Goal: Task Accomplishment & Management: Manage account settings

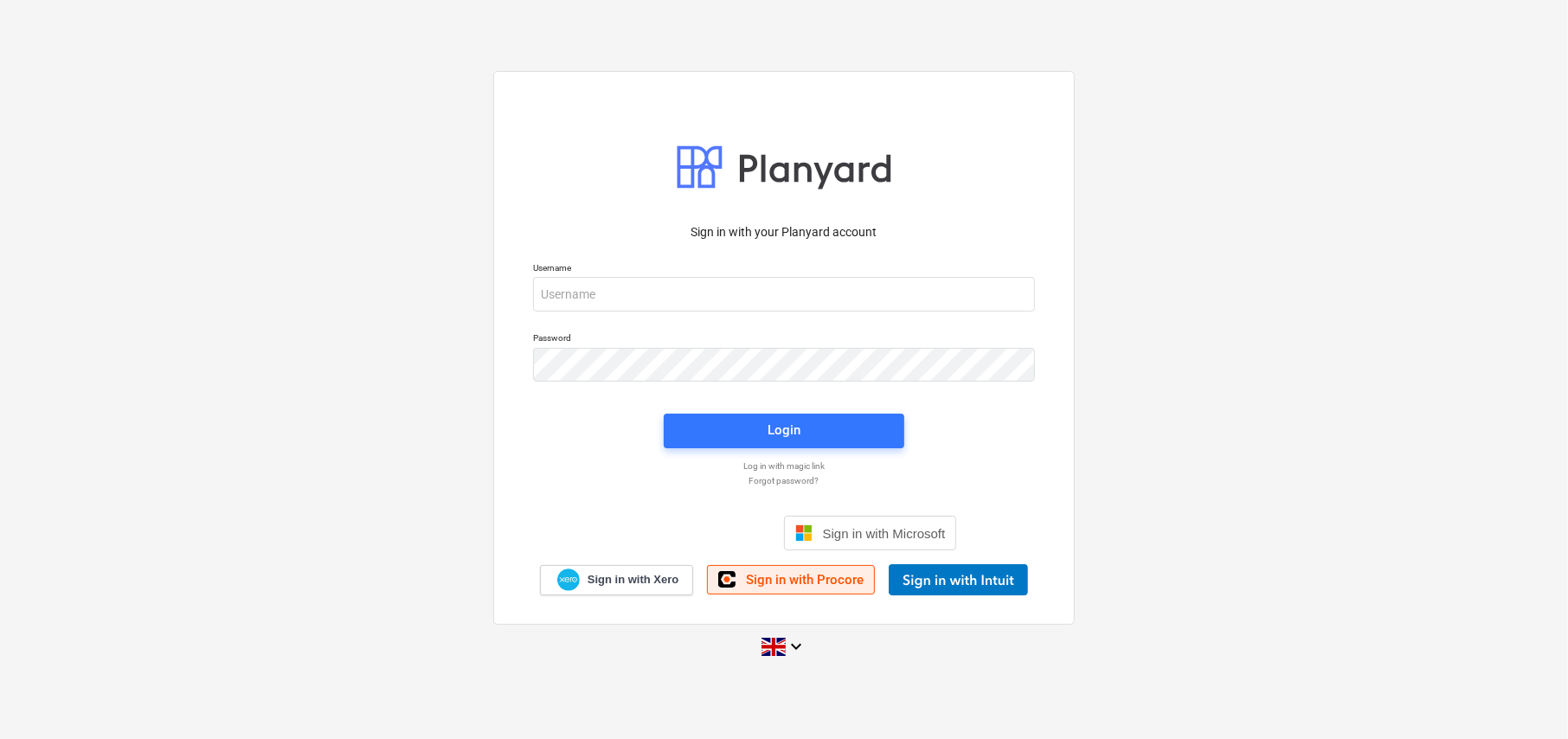
click at [800, 584] on span "Sign in with Procore" at bounding box center [804, 579] width 118 height 15
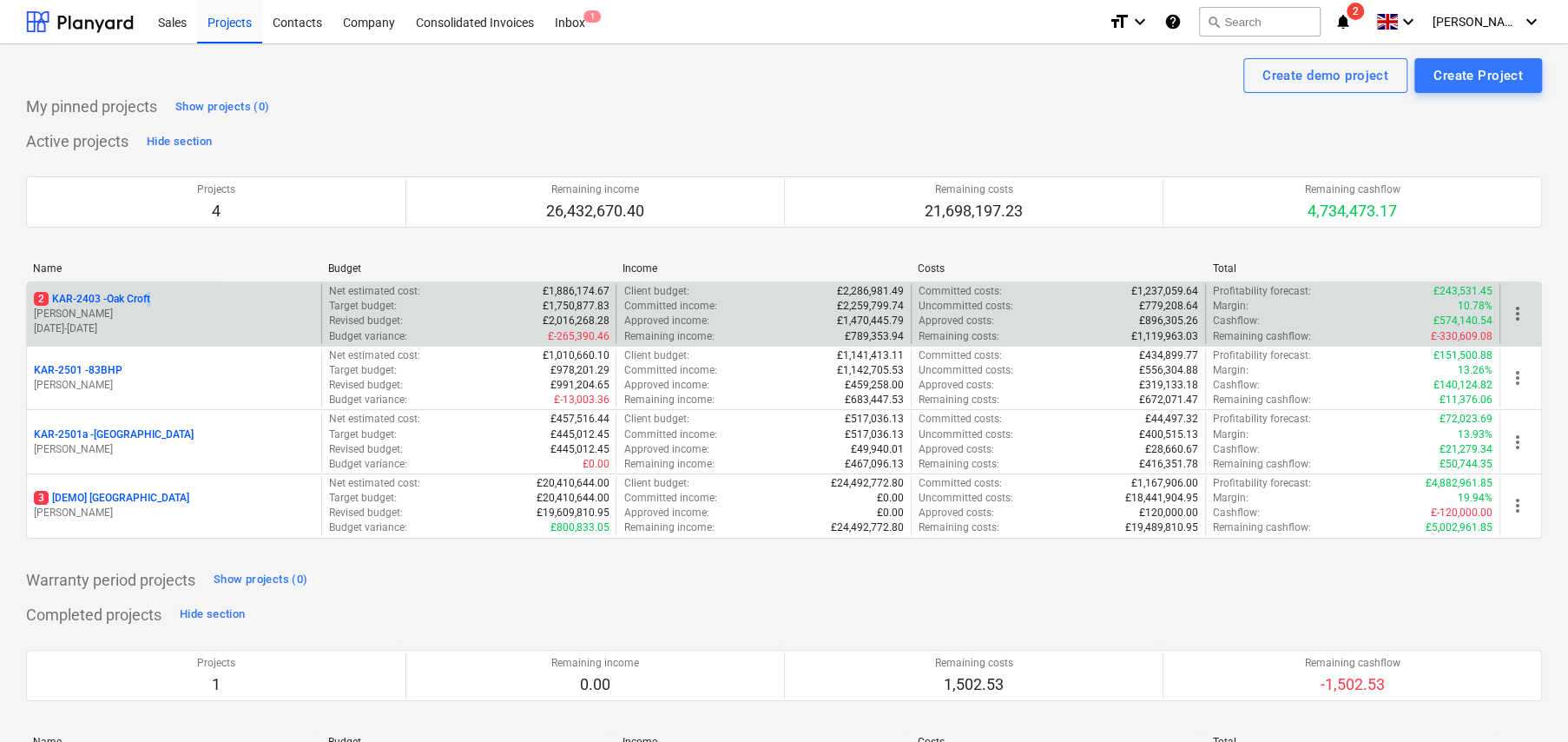
click at [151, 296] on p "2 KAR-2403 - Oak Croft" at bounding box center [92, 299] width 116 height 14
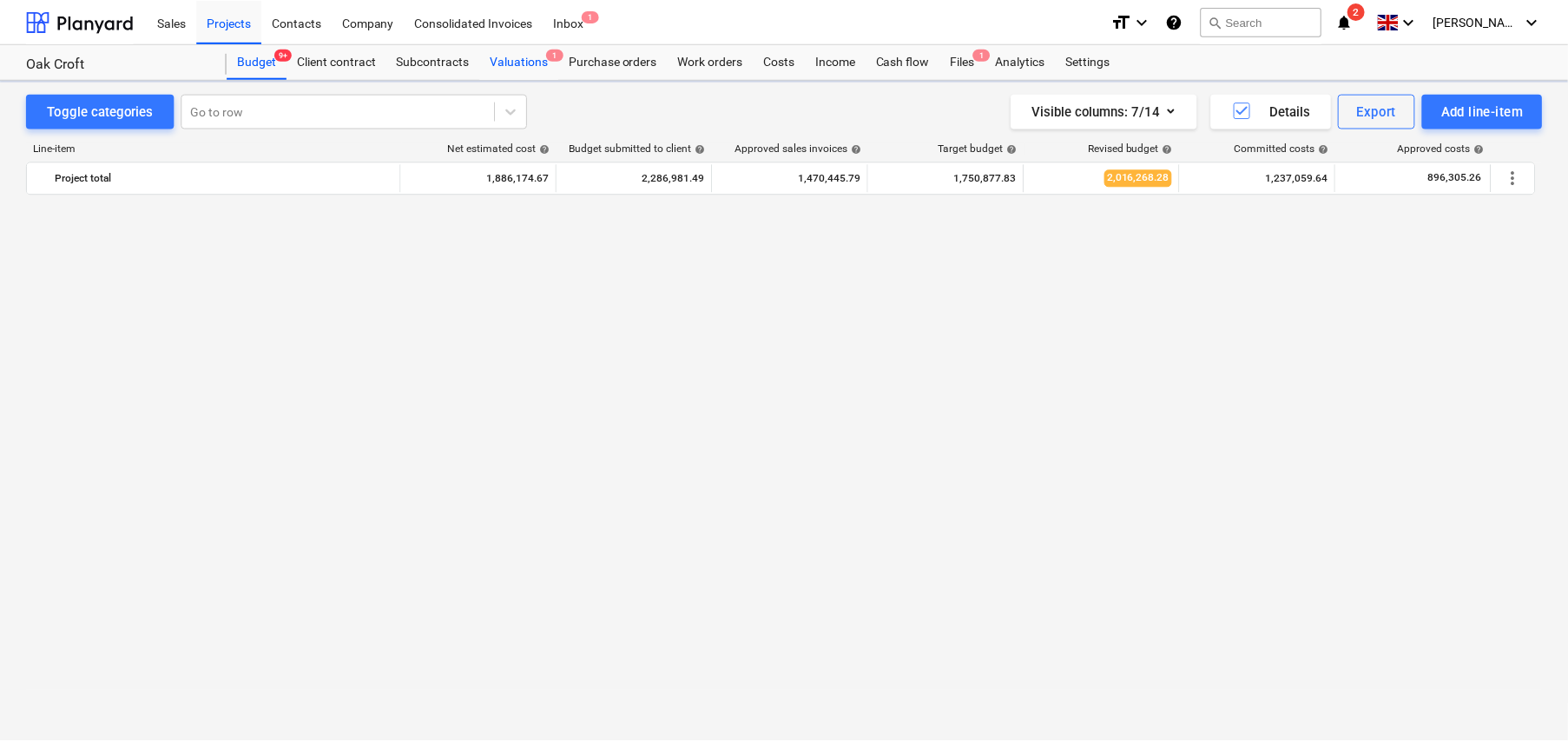
scroll to position [1208, 0]
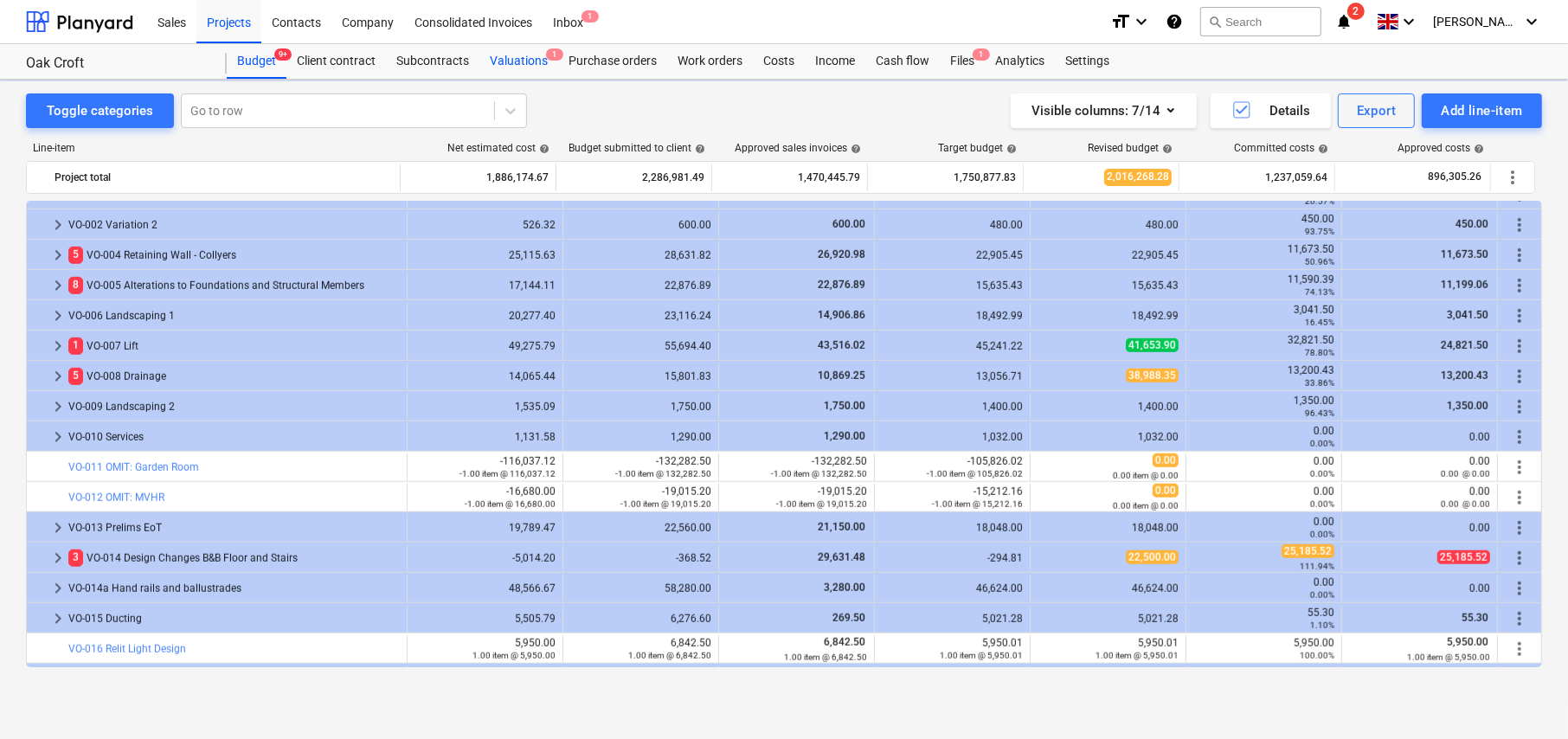
click at [520, 62] on div "Valuations 1" at bounding box center [519, 61] width 79 height 34
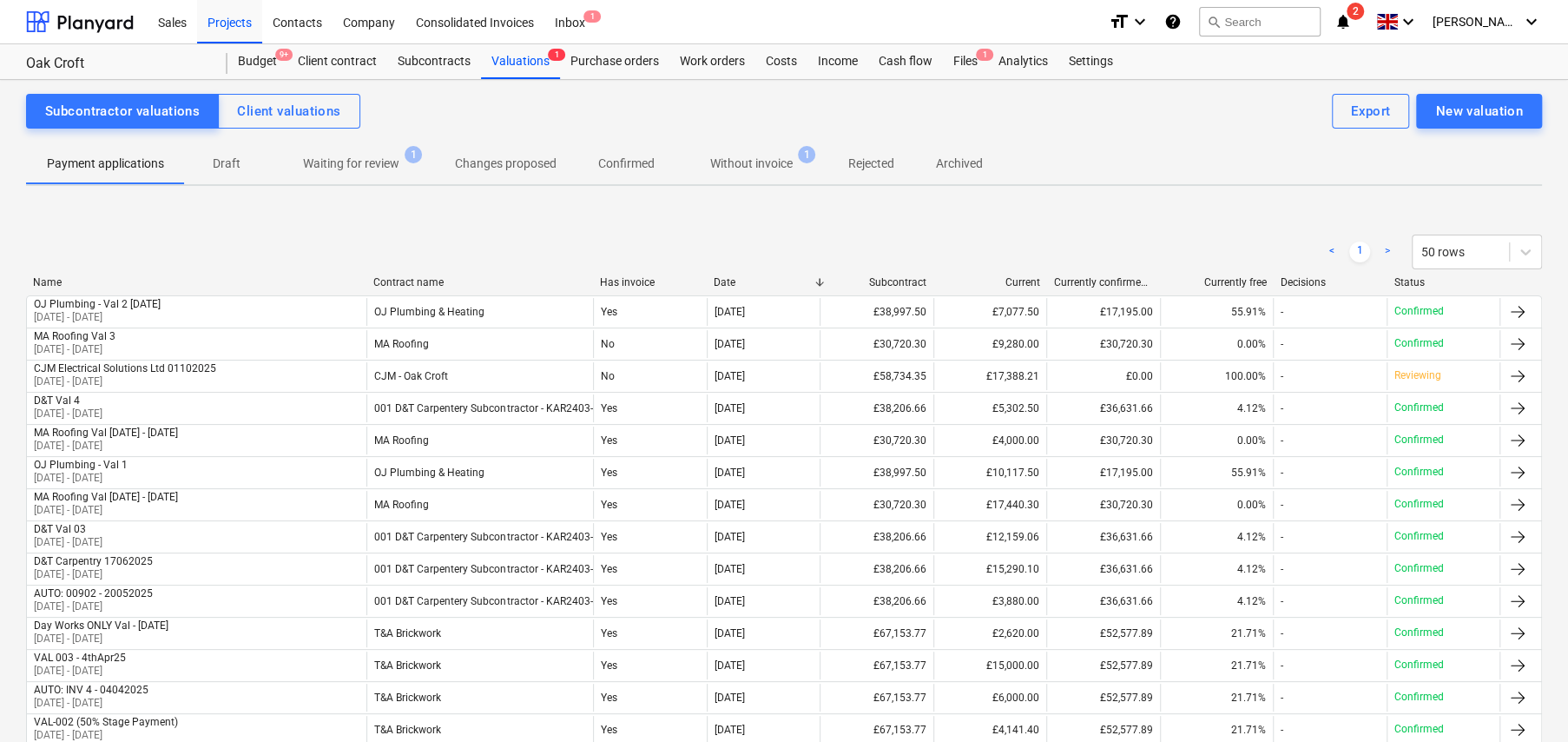
click at [366, 155] on p "Waiting for review" at bounding box center [351, 163] width 96 height 18
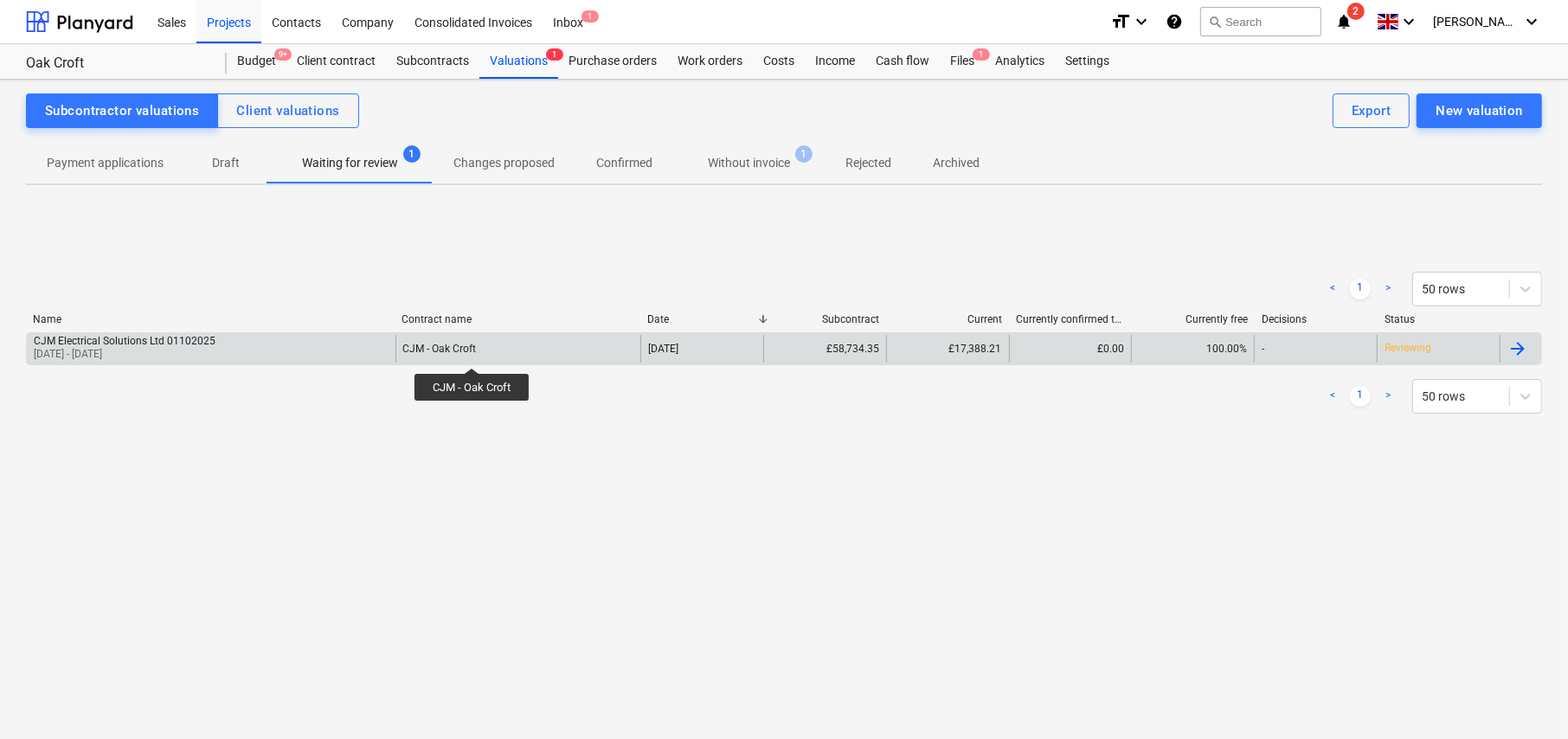
click at [472, 352] on div "CJM - Oak Croft" at bounding box center [440, 349] width 73 height 12
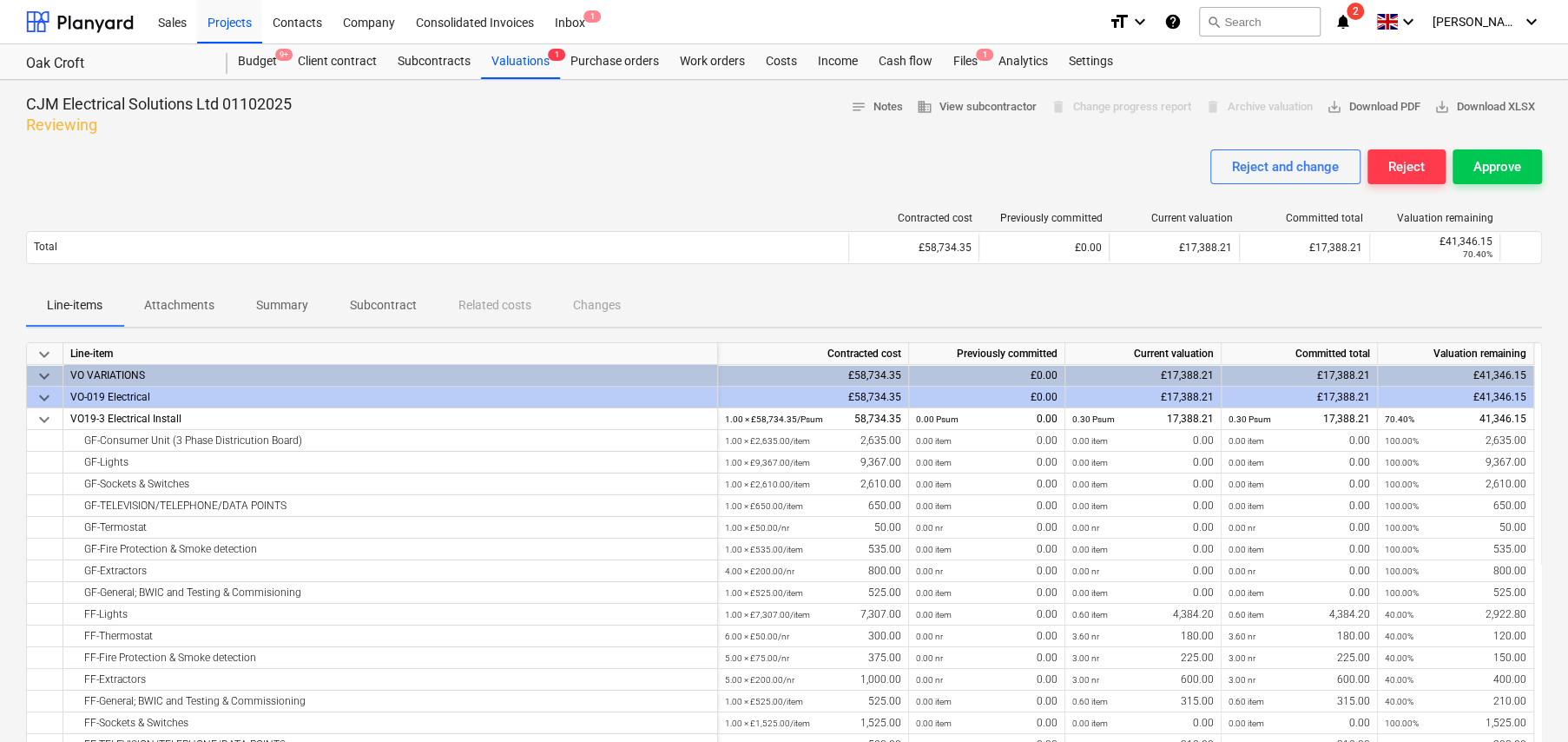
click at [46, 354] on span "keyboard_arrow_down" at bounding box center [45, 355] width 21 height 21
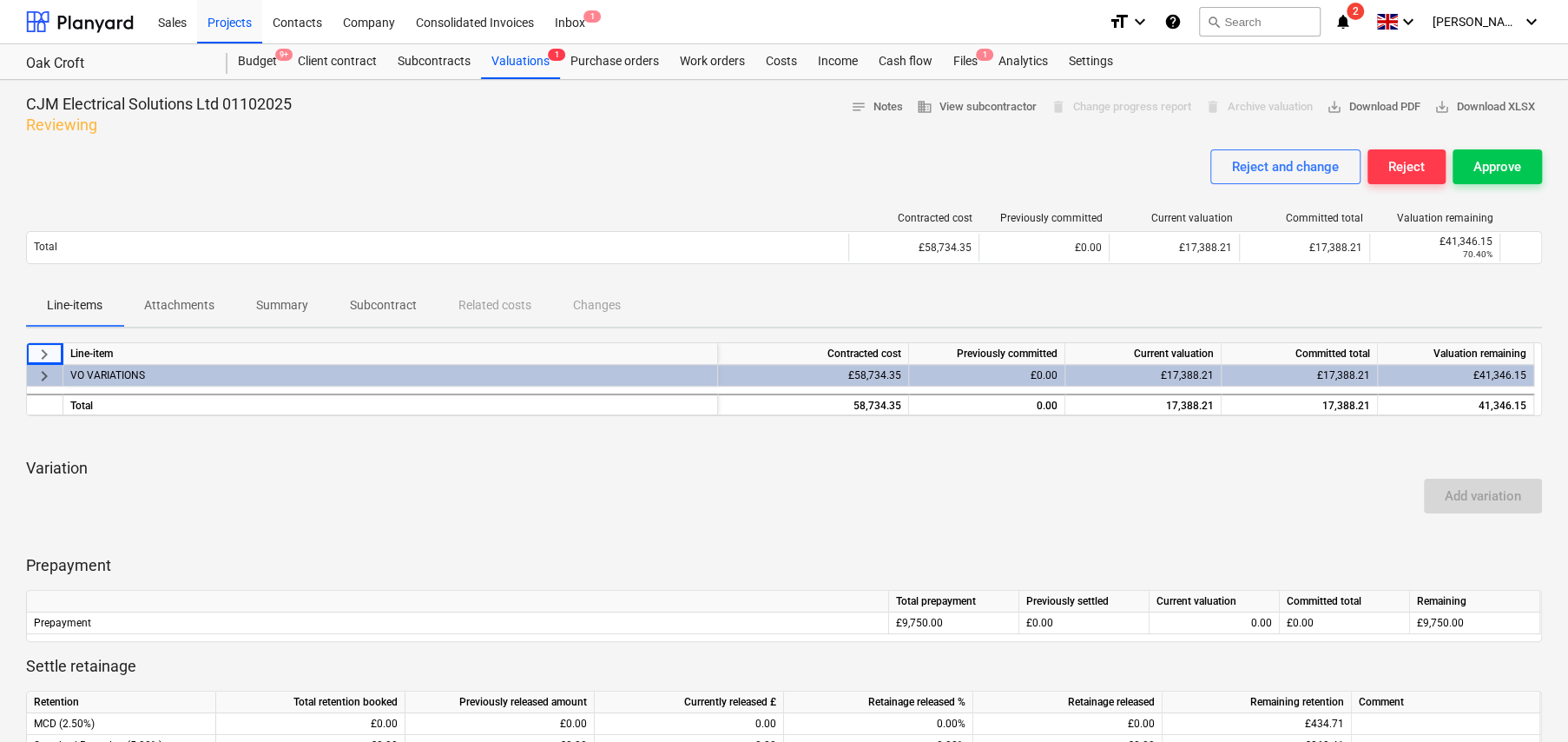
click at [44, 372] on span "keyboard_arrow_right" at bounding box center [45, 377] width 21 height 21
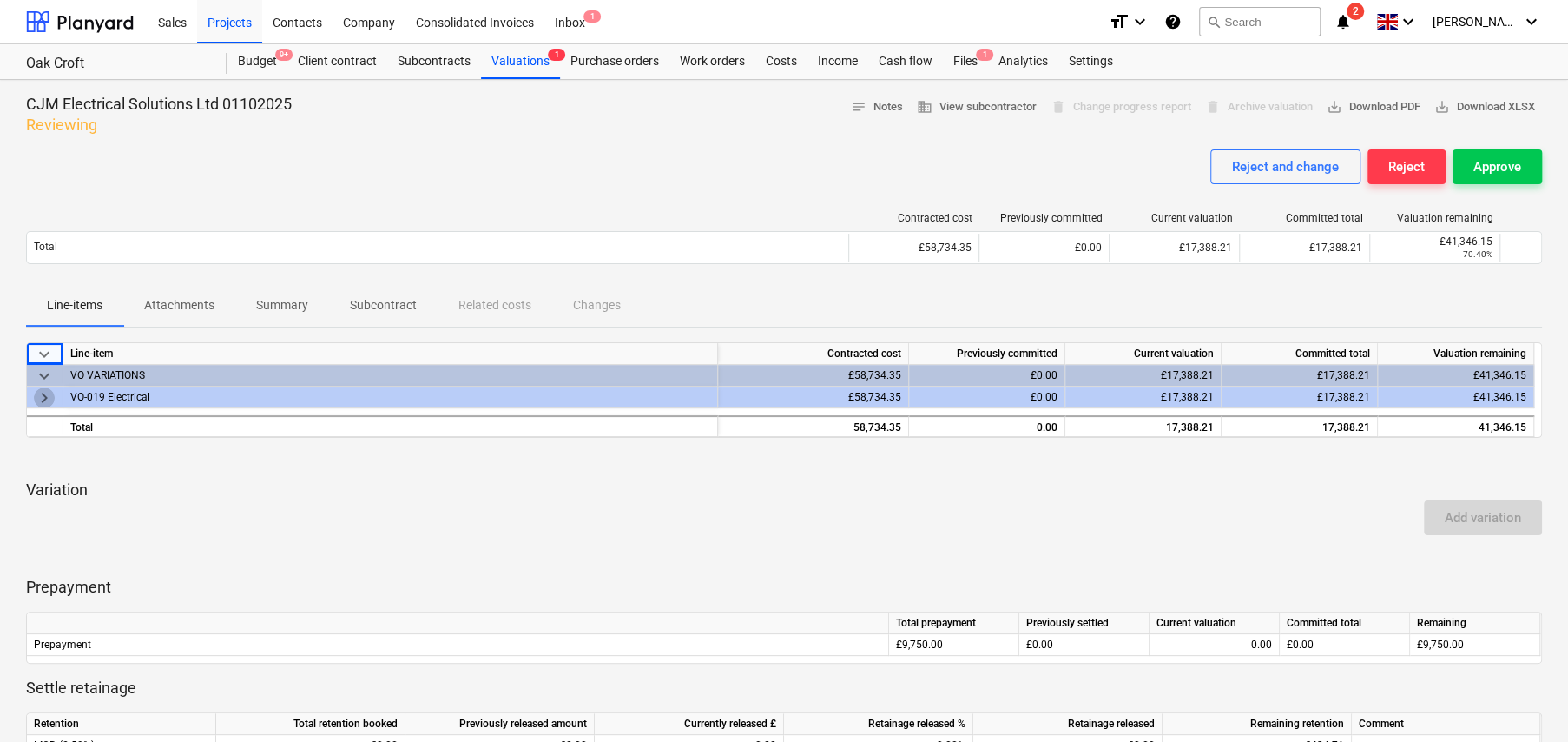
click at [44, 395] on span "keyboard_arrow_right" at bounding box center [45, 398] width 21 height 21
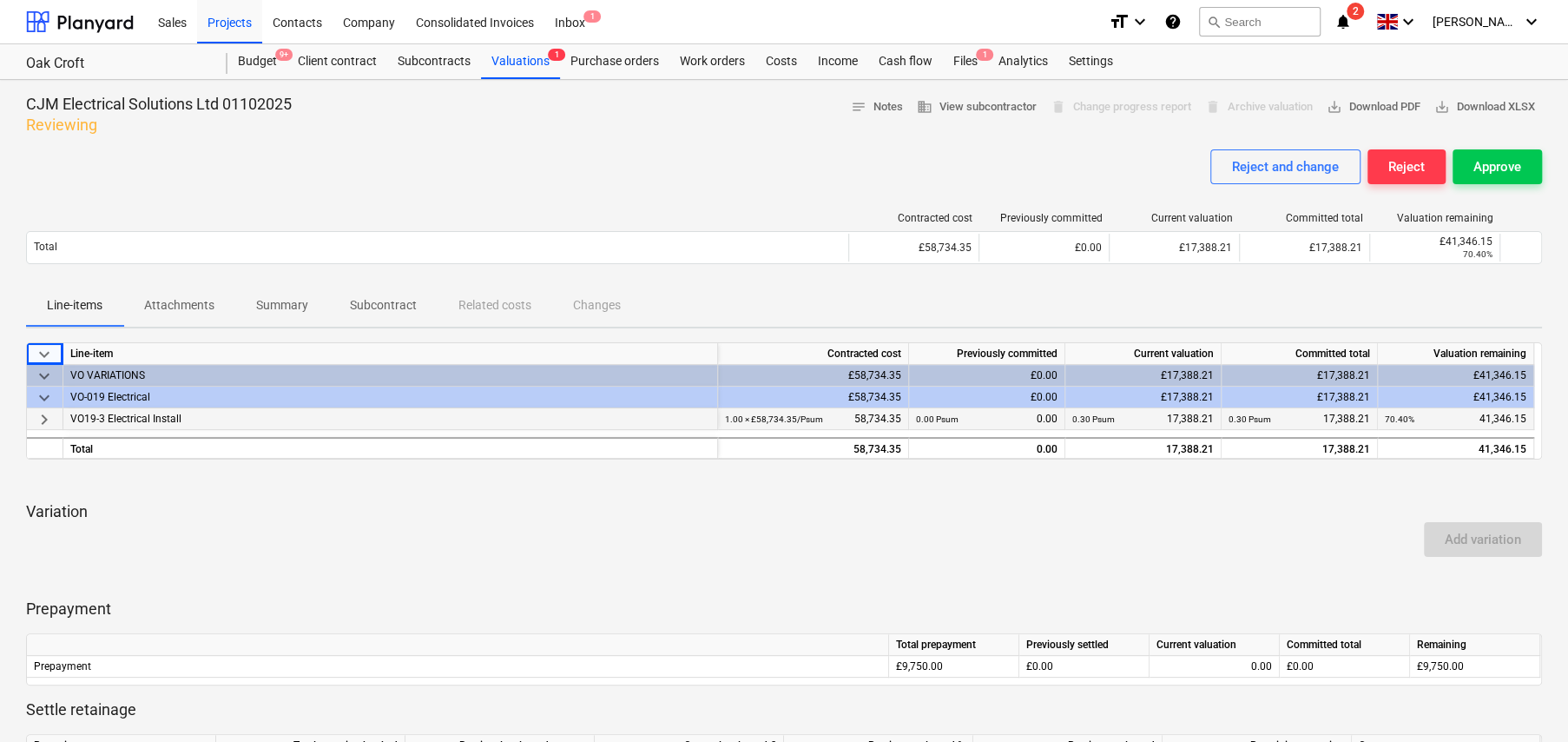
click at [42, 419] on span "keyboard_arrow_right" at bounding box center [45, 420] width 21 height 21
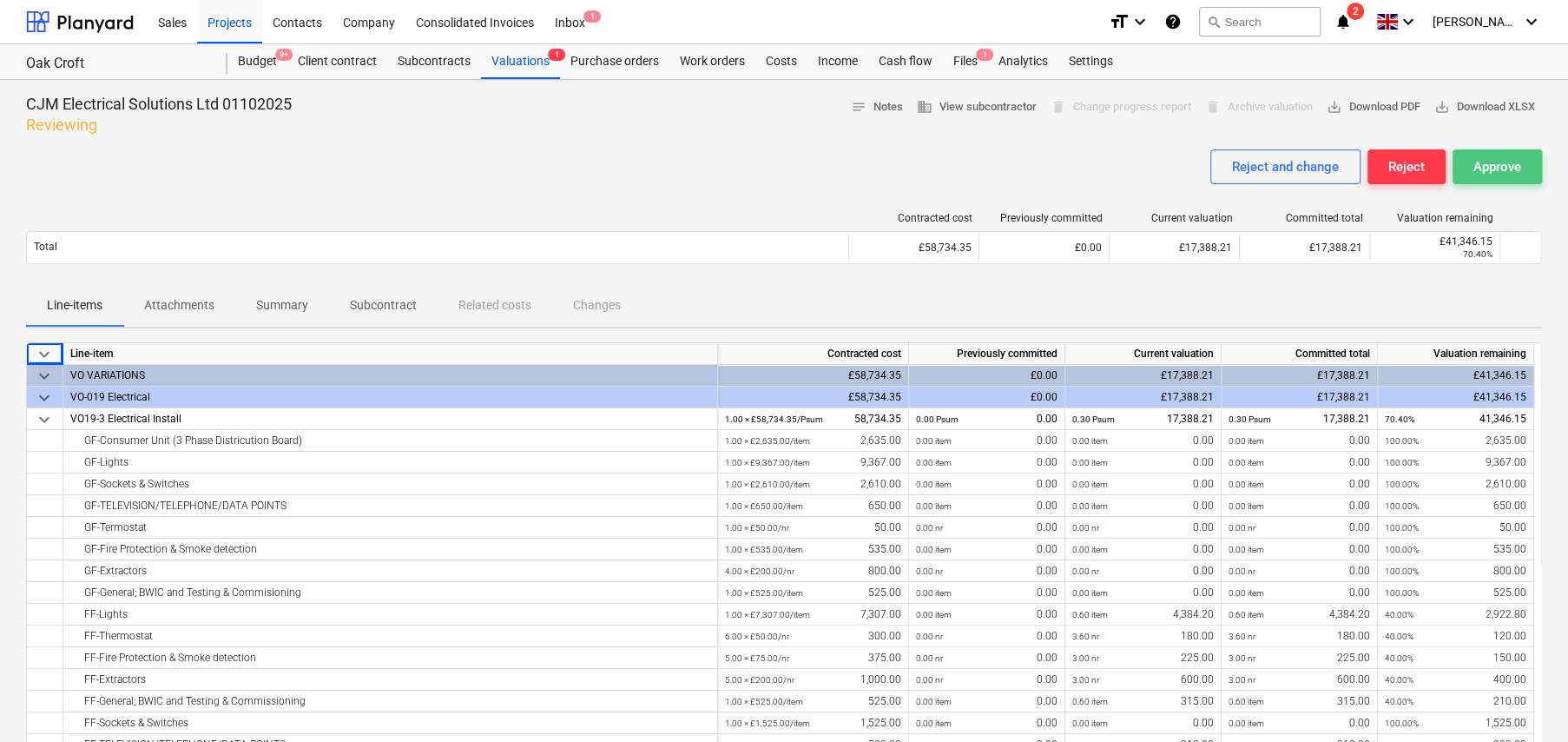
click at [1497, 170] on div "Approve" at bounding box center [1497, 167] width 48 height 23
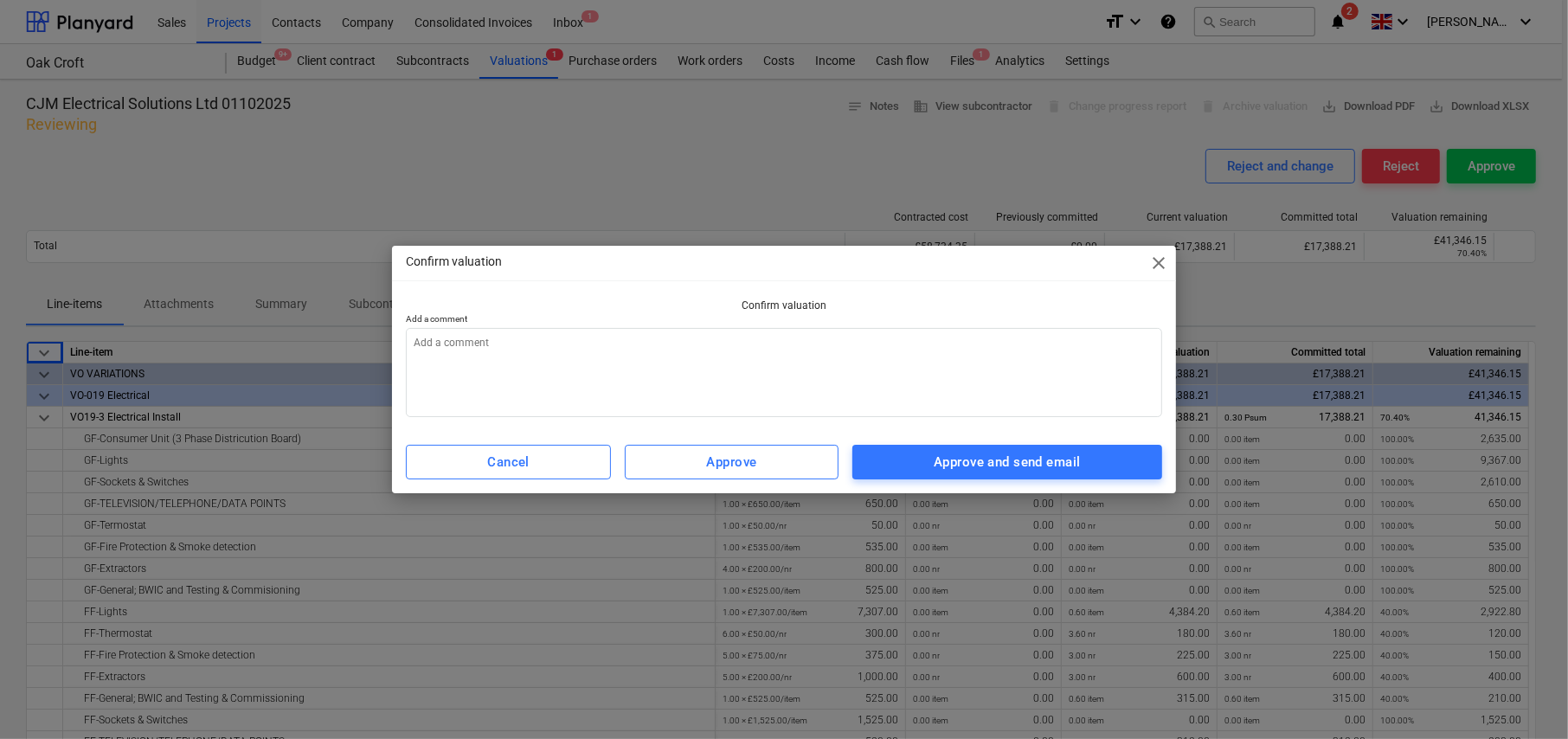
click at [1161, 262] on span "close" at bounding box center [1159, 263] width 21 height 21
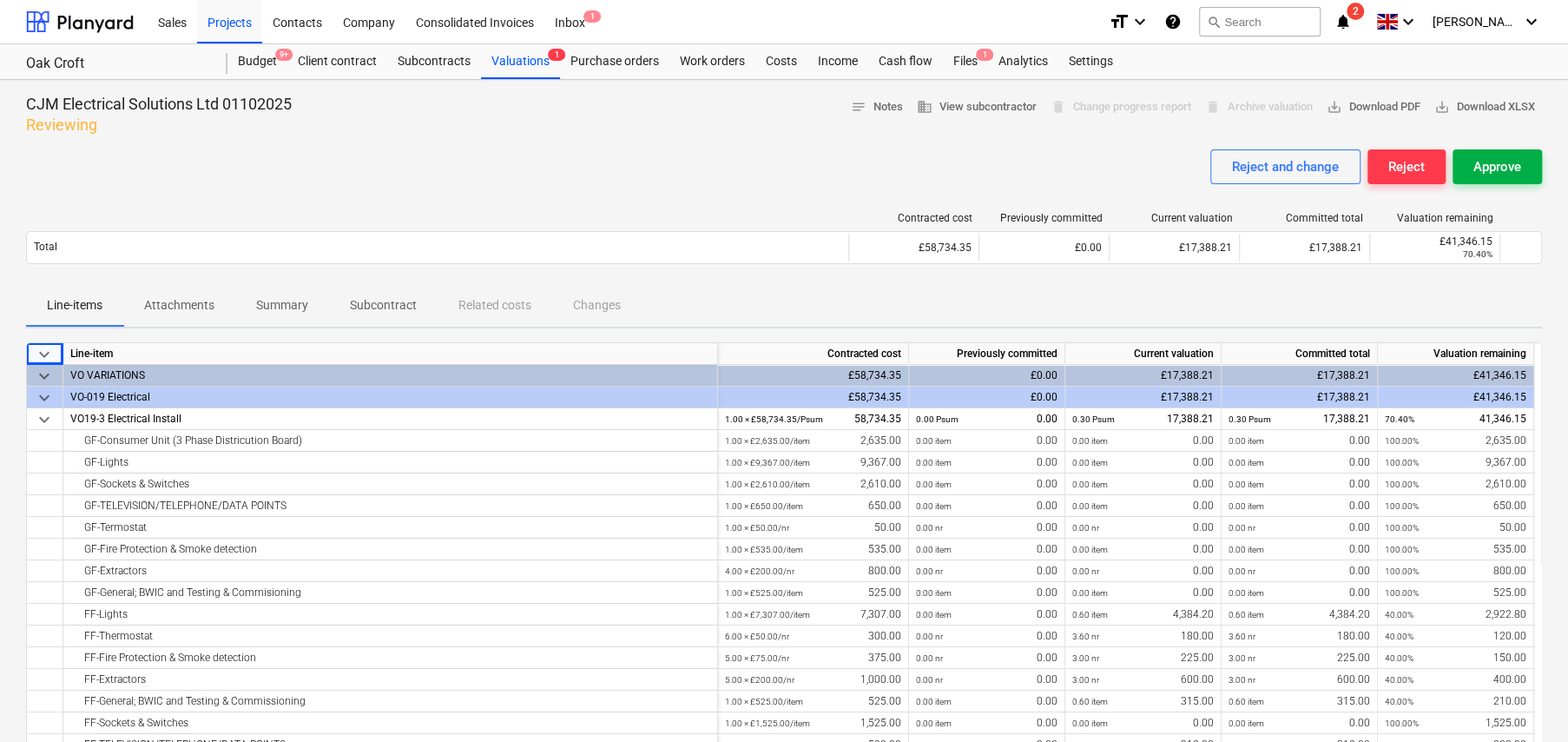
click at [1496, 170] on div "Approve" at bounding box center [1497, 167] width 48 height 23
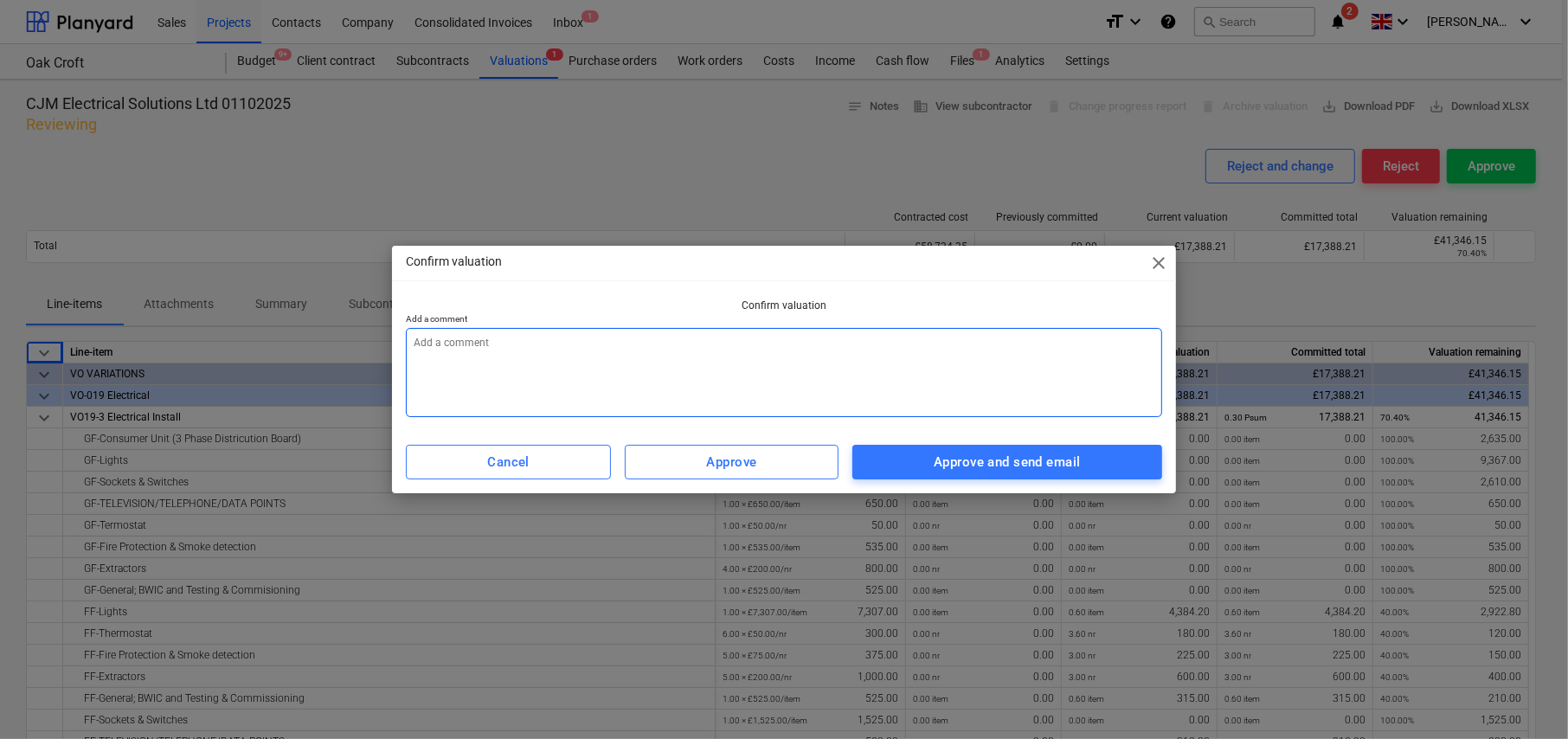
click at [560, 343] on textarea at bounding box center [784, 372] width 756 height 89
type textarea "x"
type textarea "C"
type textarea "x"
type textarea "Ch"
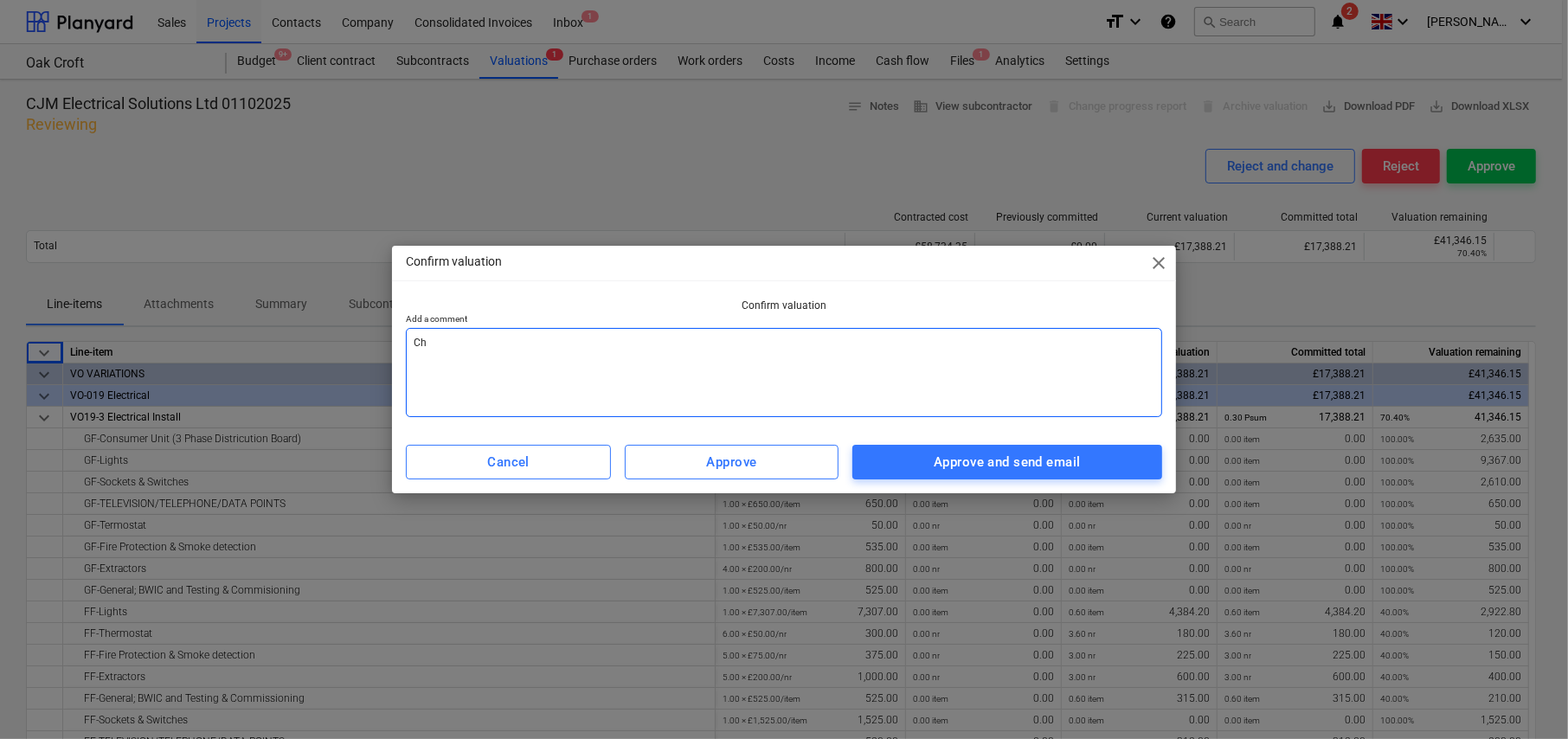
type textarea "x"
type textarea "Che"
type textarea "x"
type textarea "Chec"
type textarea "x"
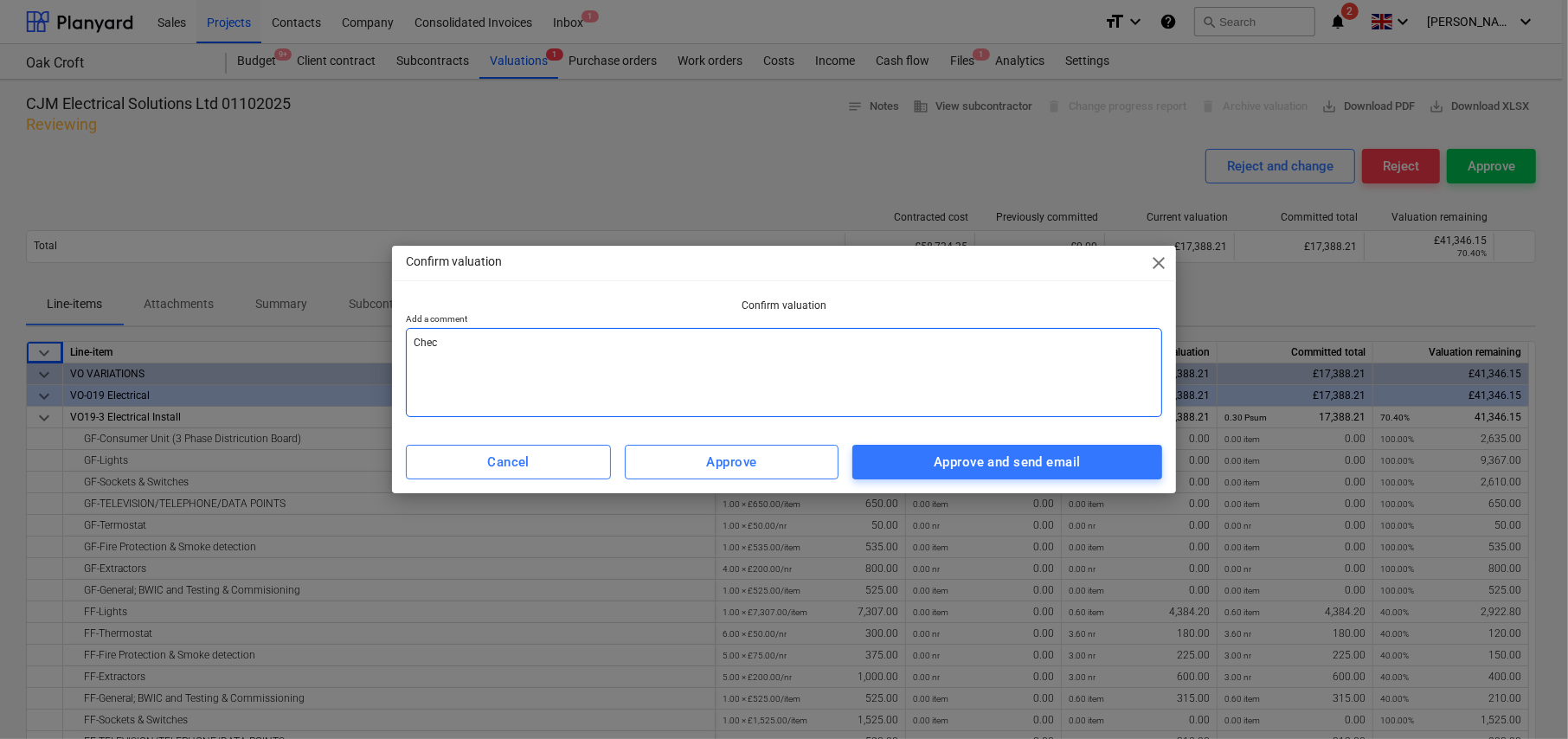
type textarea "Check"
type textarea "x"
type textarea "Checke"
type textarea "x"
type textarea "Checked"
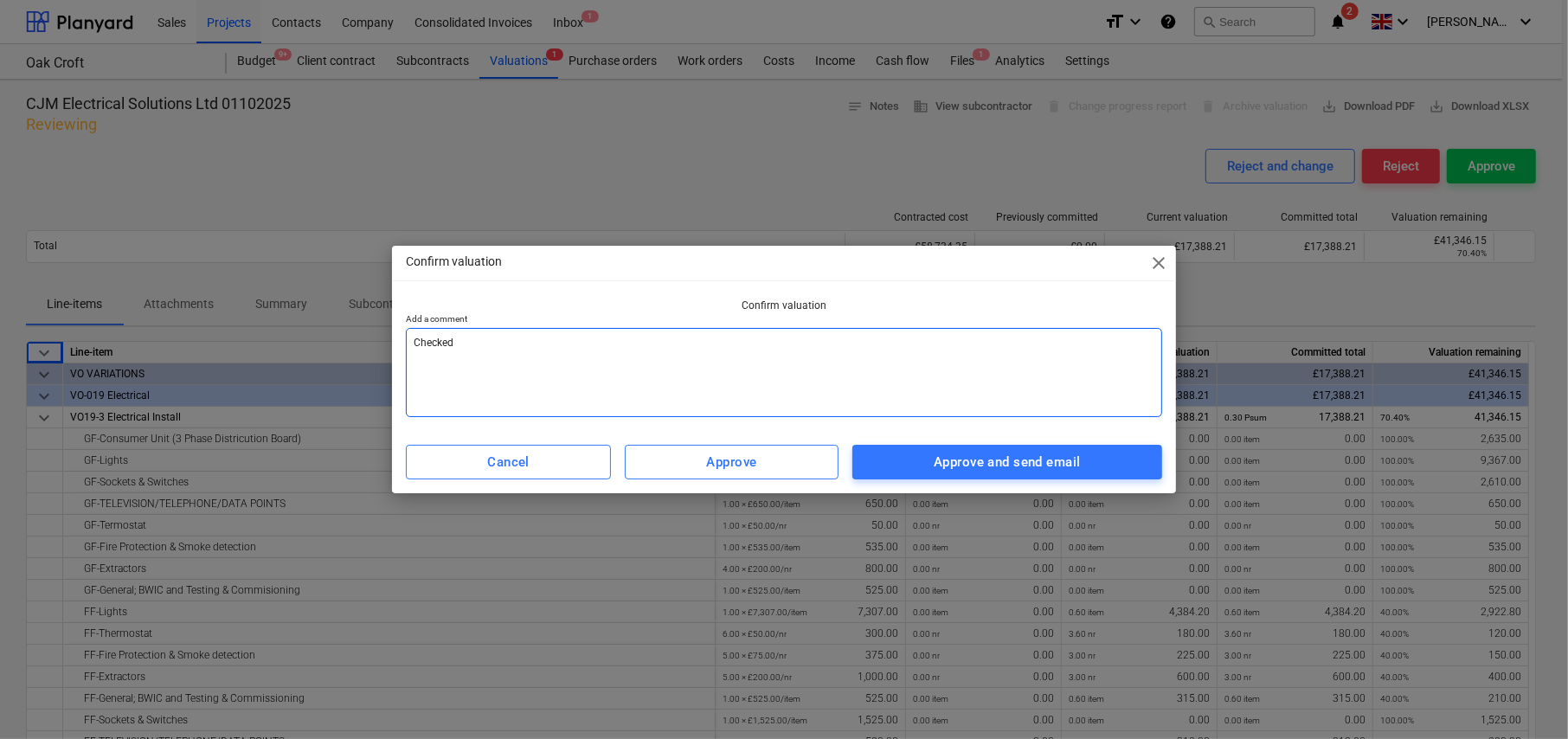
type textarea "x"
type textarea "Checked"
type textarea "x"
type textarea "Checked b"
type textarea "x"
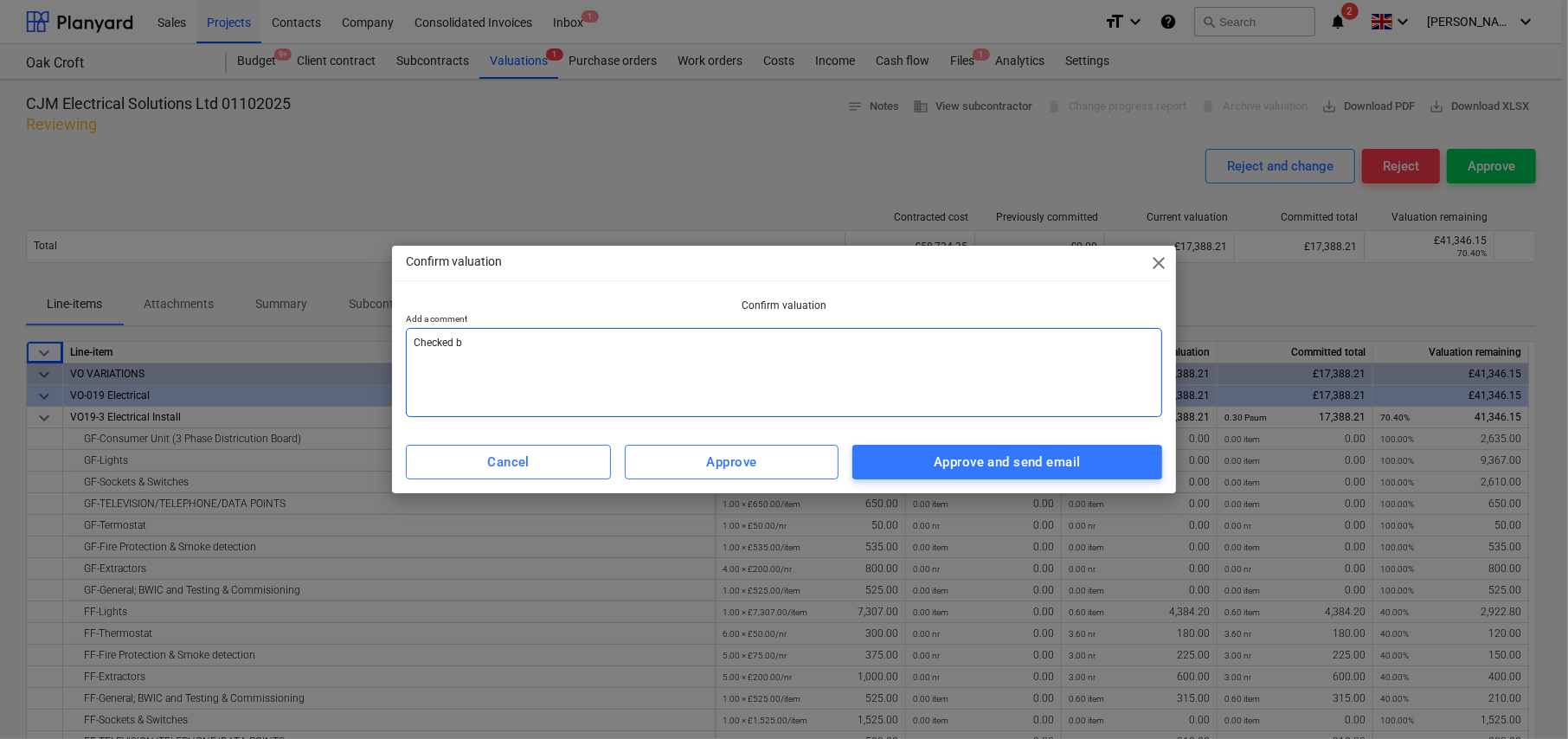
type textarea "Checked by"
type textarea "x"
type textarea "Checked by"
type textarea "x"
type textarea "Checked by G"
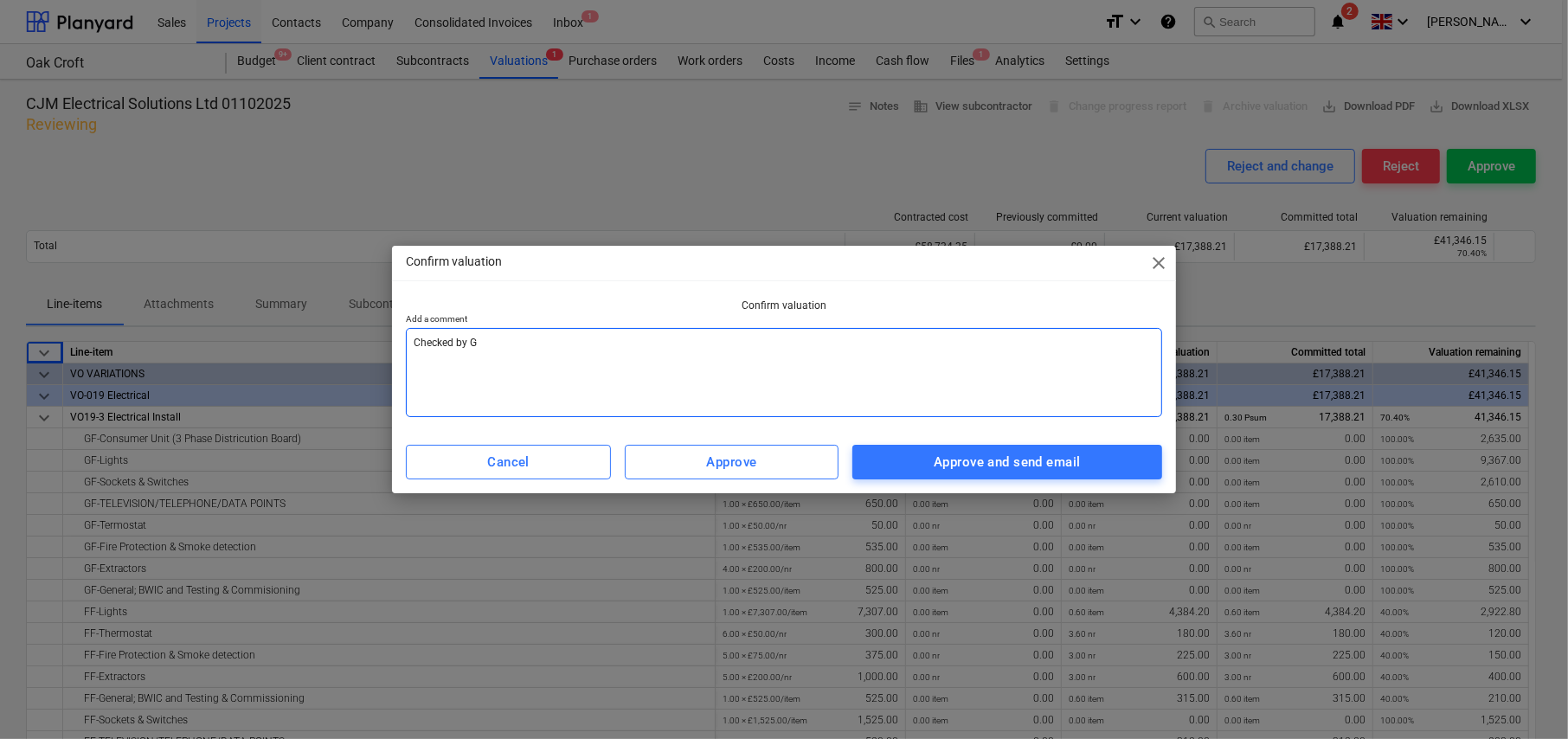
type textarea "x"
type textarea "Checked by GE"
type textarea "x"
type textarea "Checked by GE"
type textarea "x"
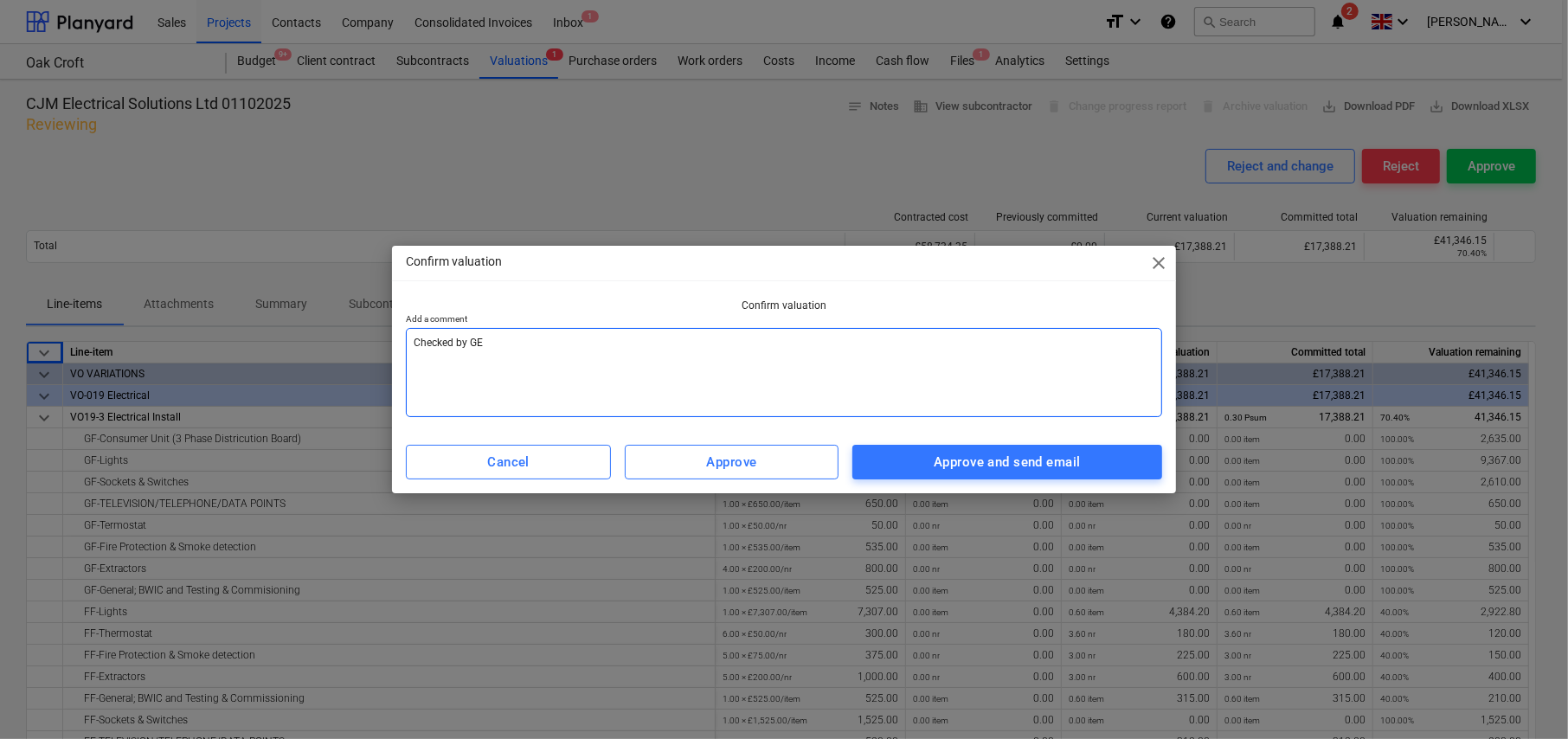
type textarea "Checked by GE a"
type textarea "x"
type textarea "Checked by GE an"
type textarea "x"
type textarea "Checked by GE and"
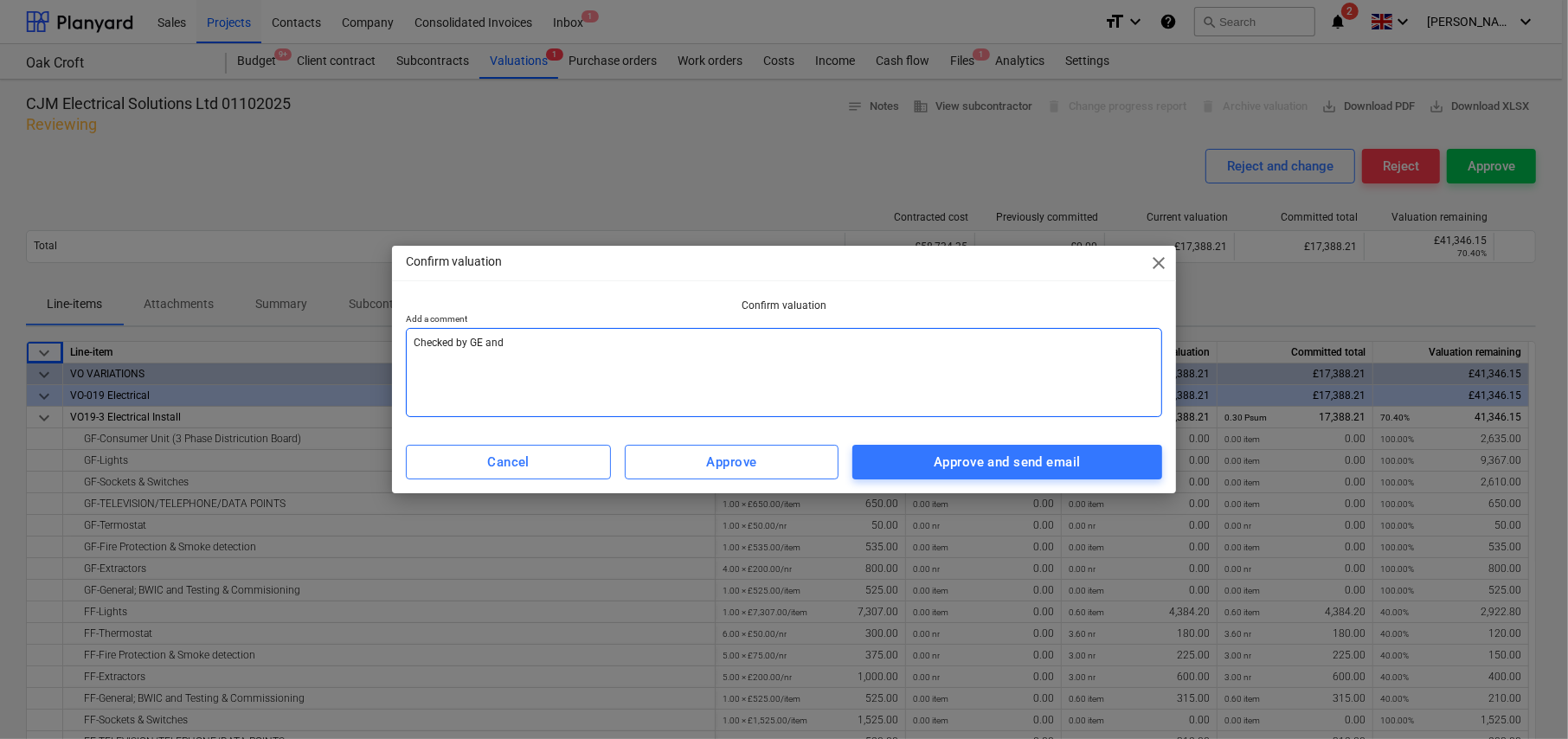
type textarea "x"
type textarea "Checked by GE and"
type textarea "x"
type textarea "Checked by GE and c"
type textarea "x"
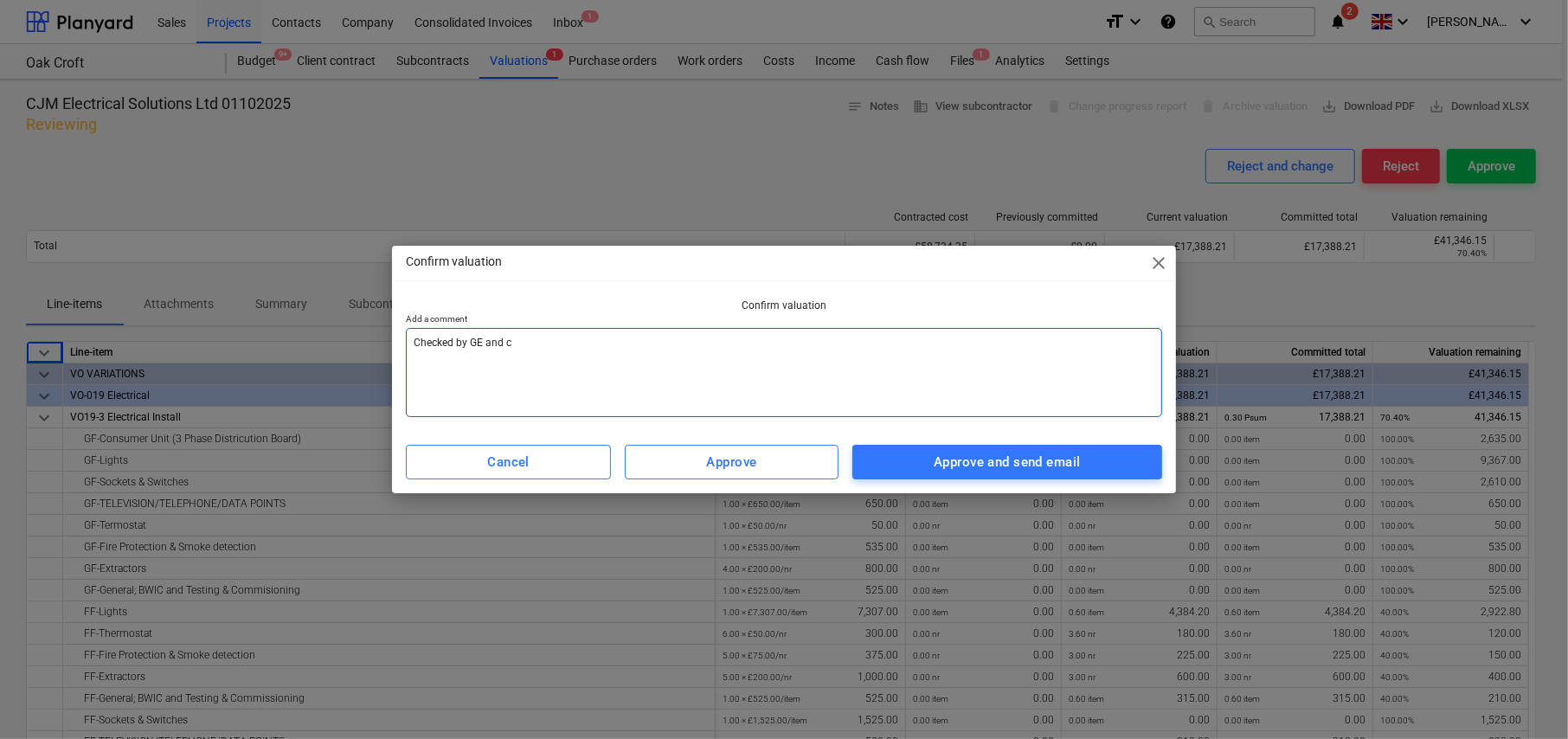
type textarea "Checked by GE and co"
type textarea "x"
type textarea "Checked by GE and con"
type textarea "x"
type textarea "Checked by GE and conf"
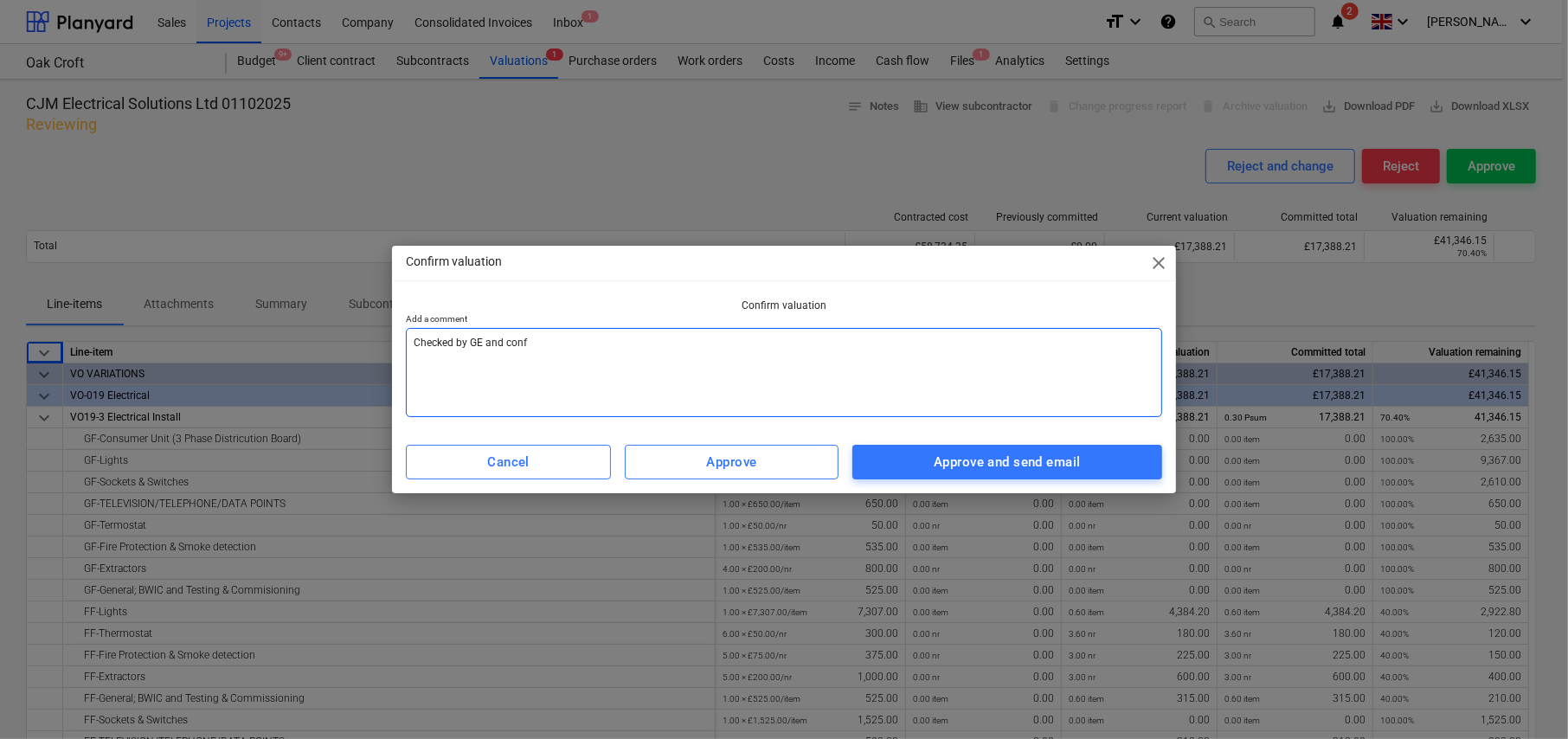
type textarea "x"
type textarea "Checked by GE and confi"
type textarea "x"
type textarea "Checked by GE and confir"
type textarea "x"
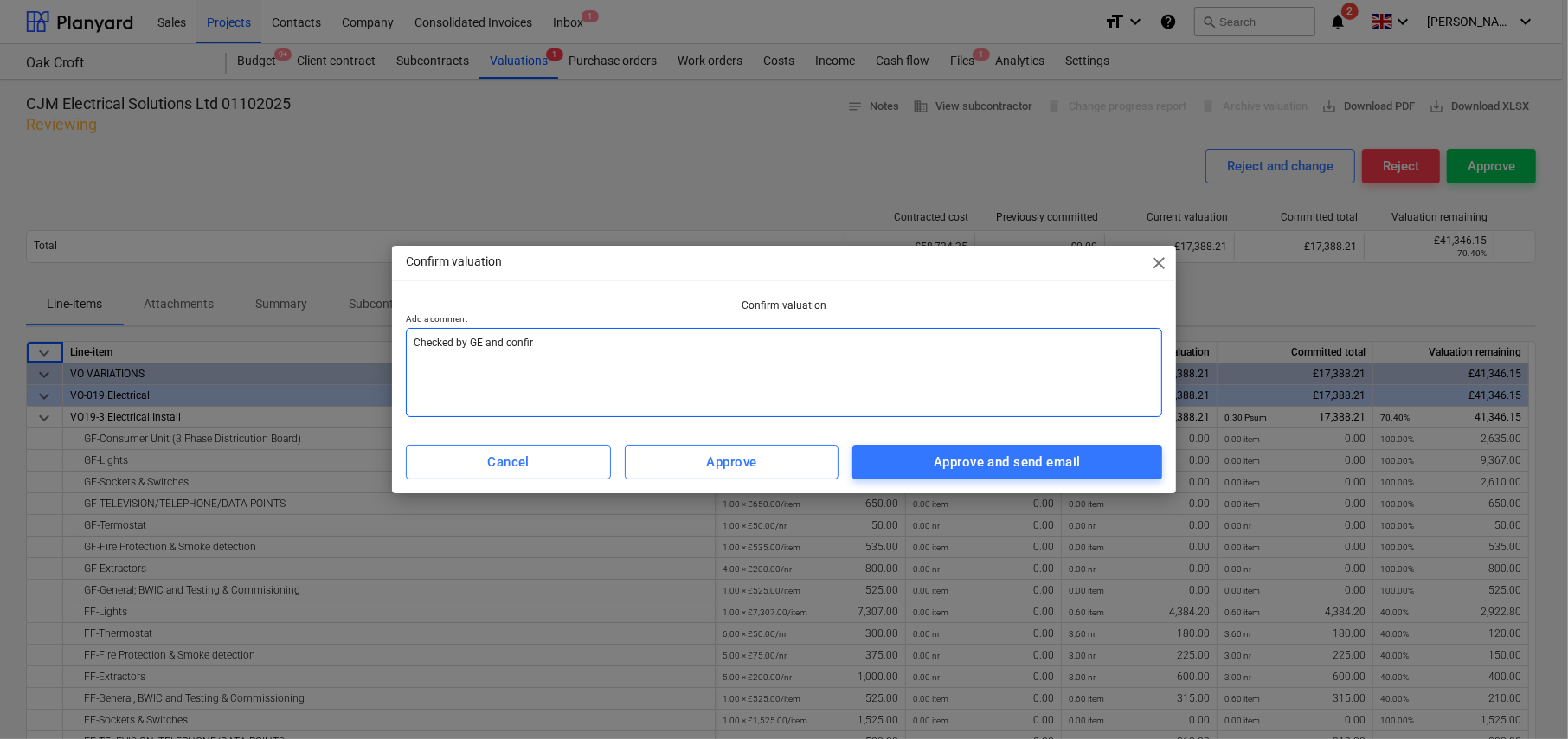
type textarea "Checked by GE and confirm"
type textarea "x"
type textarea "Checked by GE and confirme"
type textarea "x"
type textarea "Checked by GE and confirmed"
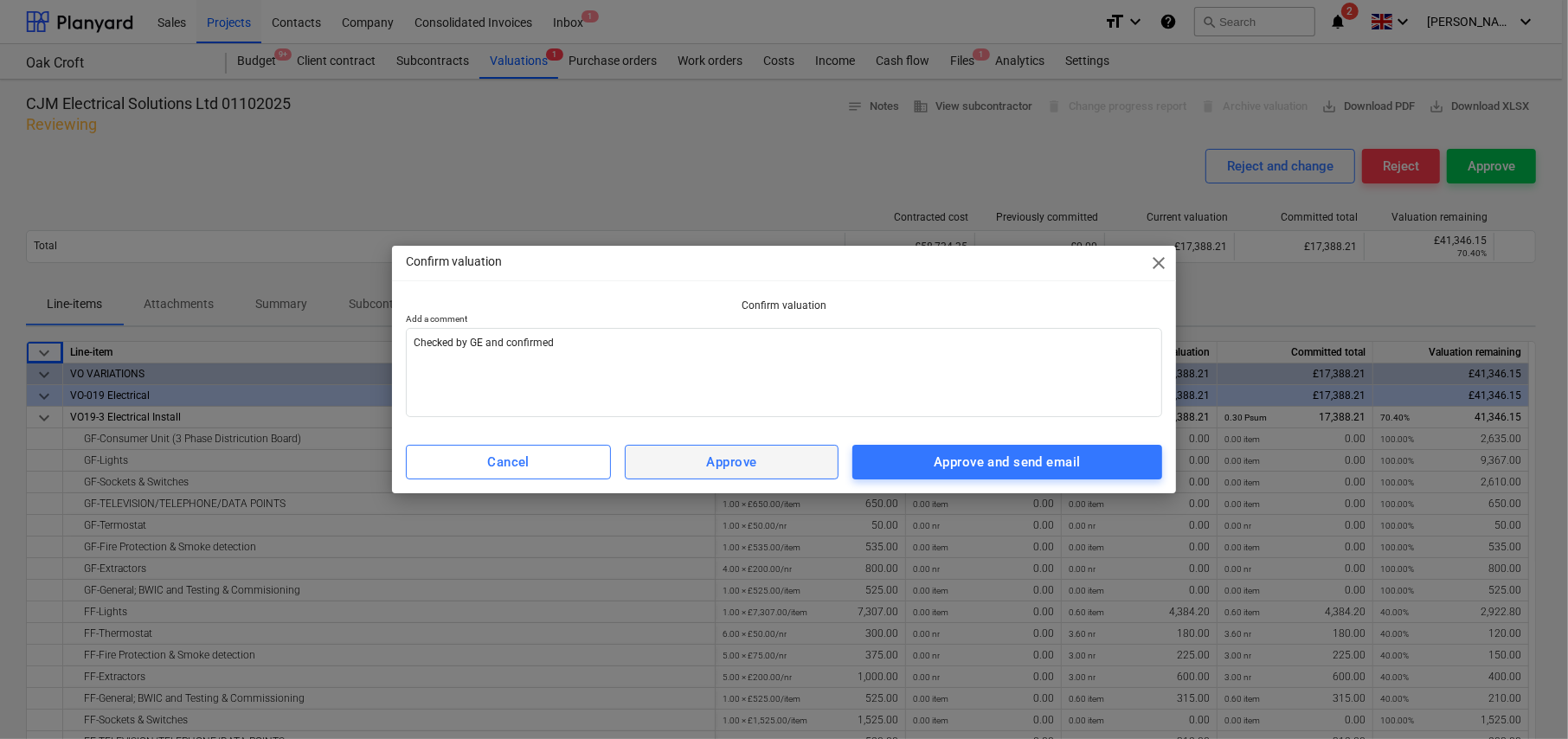
click at [722, 462] on div "Approve" at bounding box center [731, 463] width 50 height 23
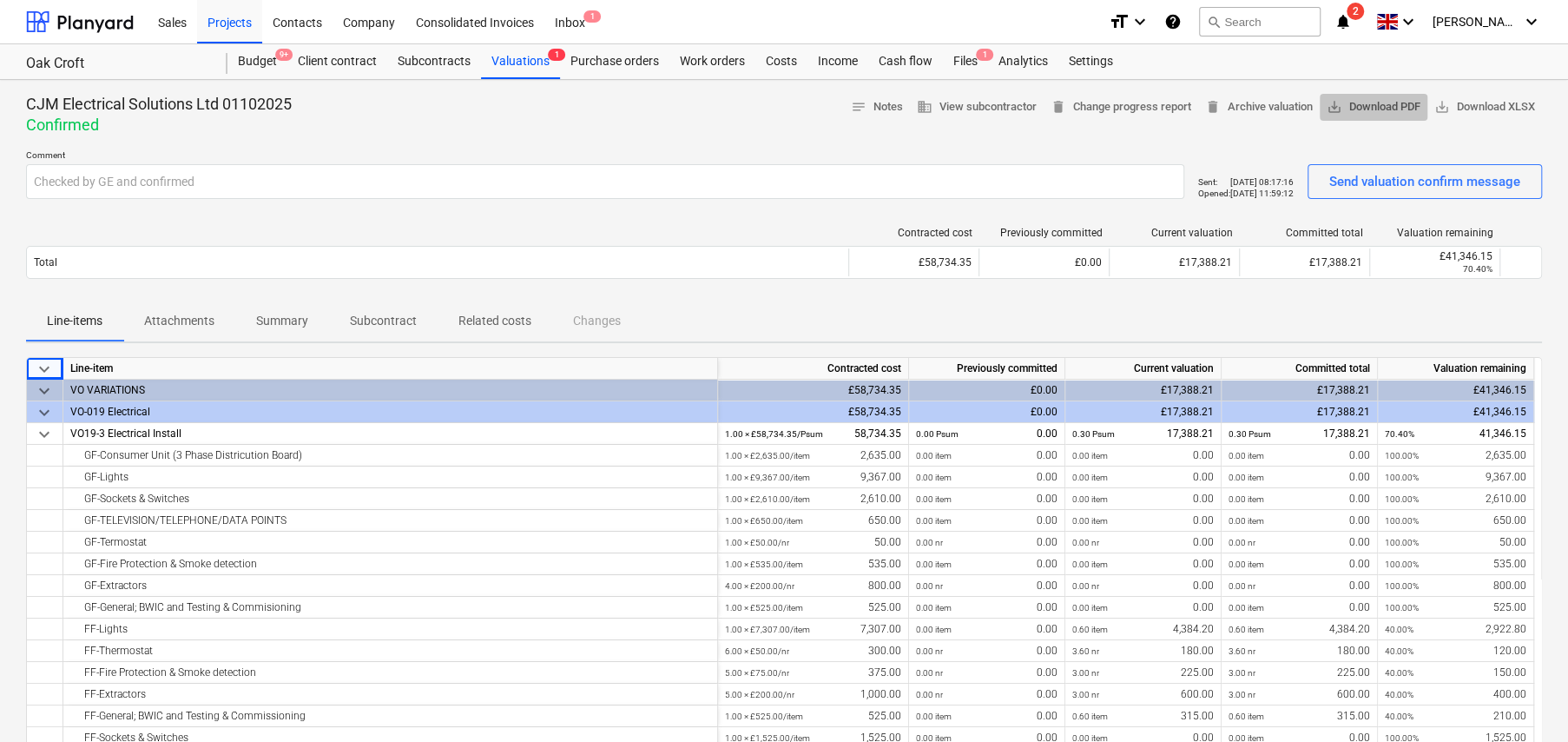
click at [1371, 112] on span "save_alt Download PDF" at bounding box center [1374, 107] width 93 height 20
click at [1060, 115] on span "delete Change progress report" at bounding box center [1121, 107] width 141 height 20
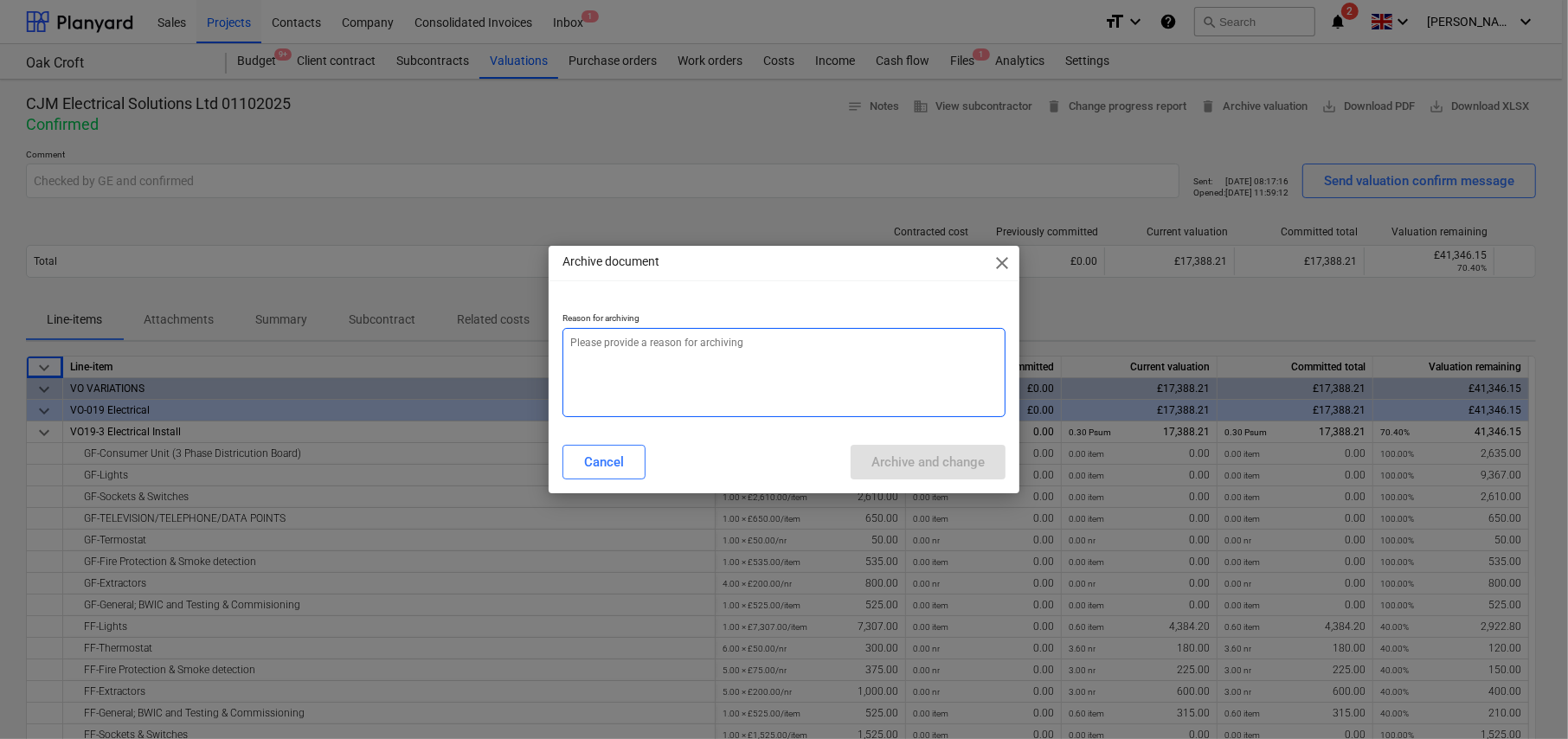
click at [718, 354] on textarea at bounding box center [784, 372] width 443 height 89
type textarea "x"
type textarea "F"
type textarea "x"
type textarea "Fo"
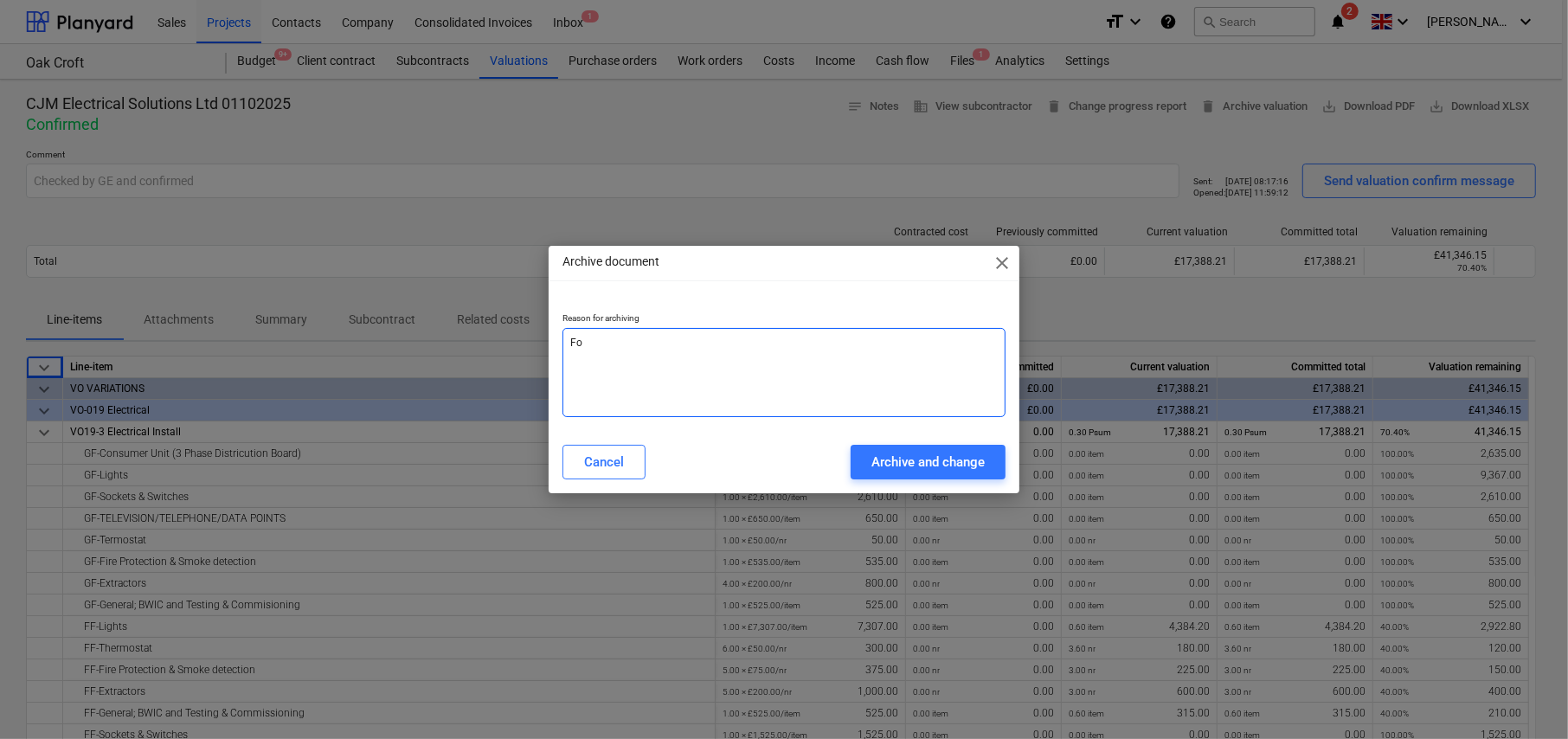
type textarea "x"
type textarea "For"
type textarea "x"
type textarea "Forg"
type textarea "x"
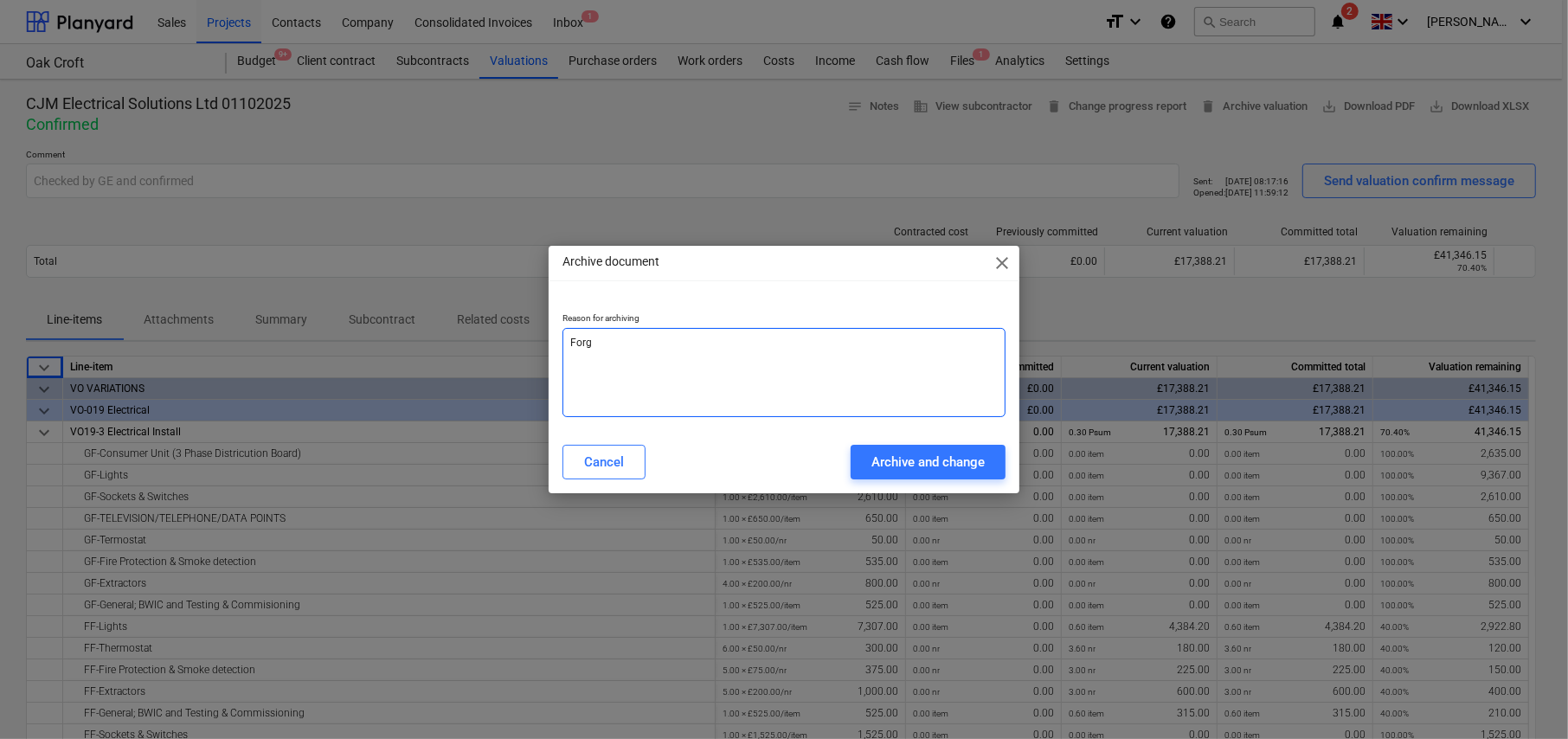
type textarea "Forgo"
type textarea "x"
type textarea "Forgot"
type textarea "x"
type textarea "Forgot"
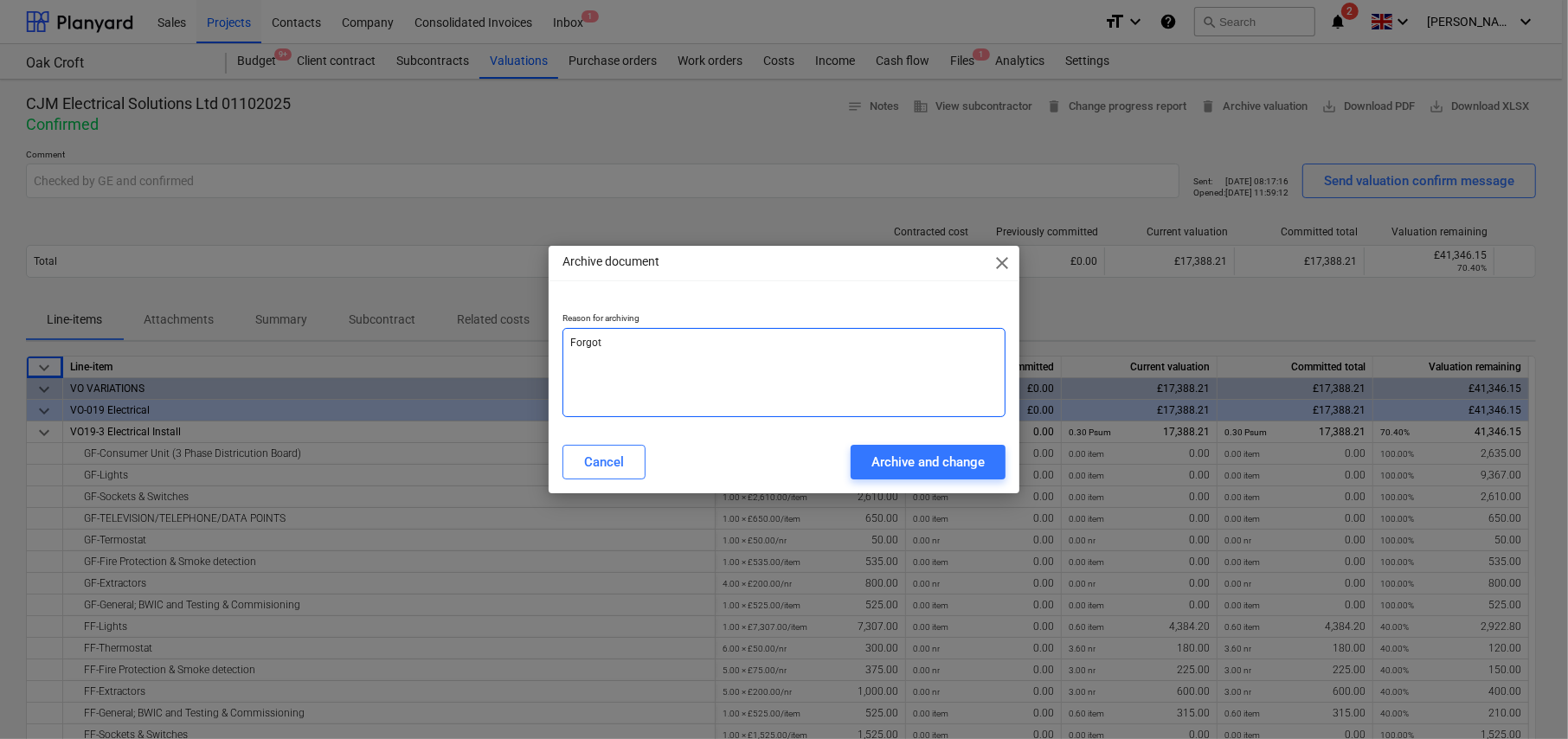
type textarea "x"
type textarea "Forgot t"
type textarea "x"
type textarea "Forgot to"
type textarea "x"
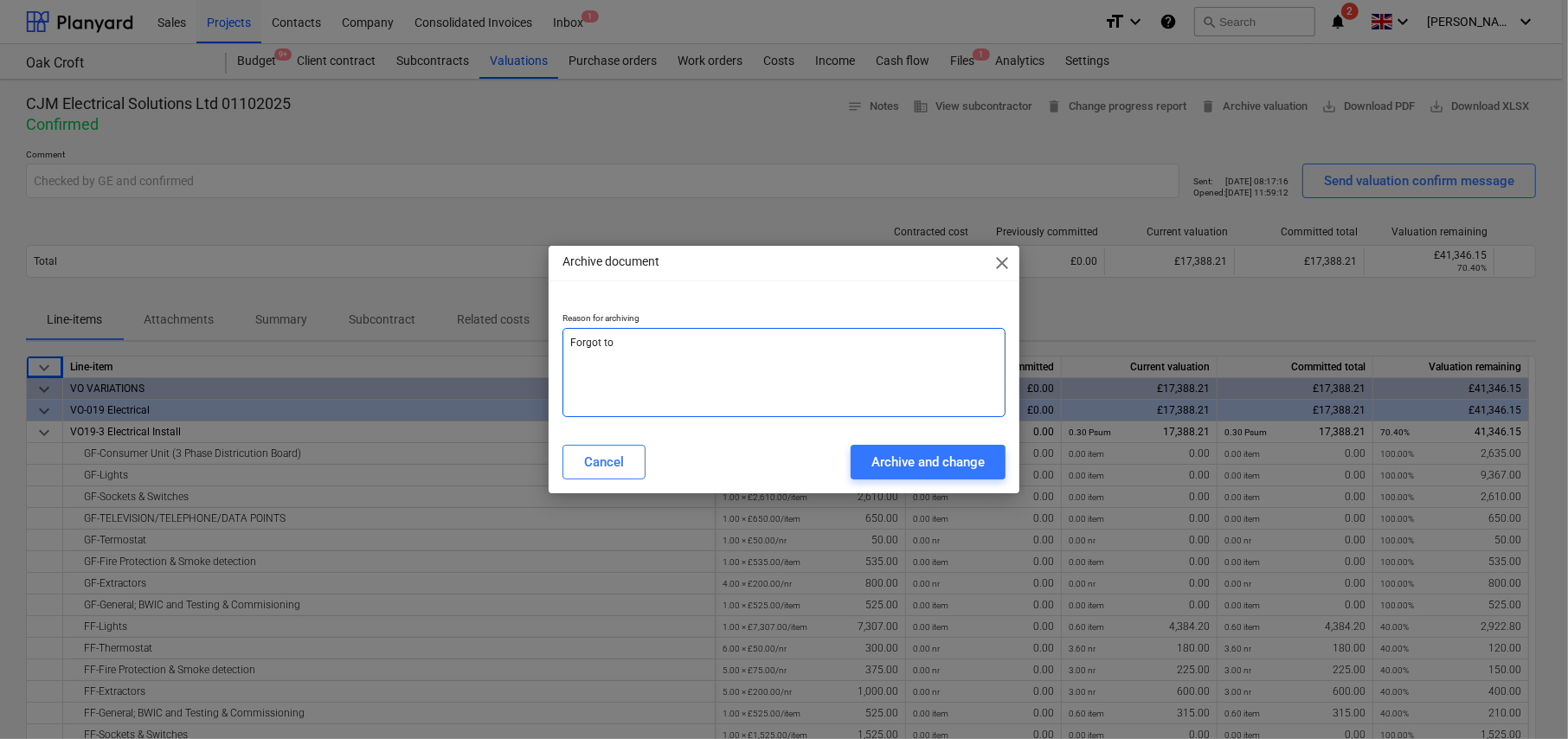
type textarea "Forgot to"
type textarea "x"
type textarea "Forgot to a"
type textarea "x"
type textarea "Forgot to ad"
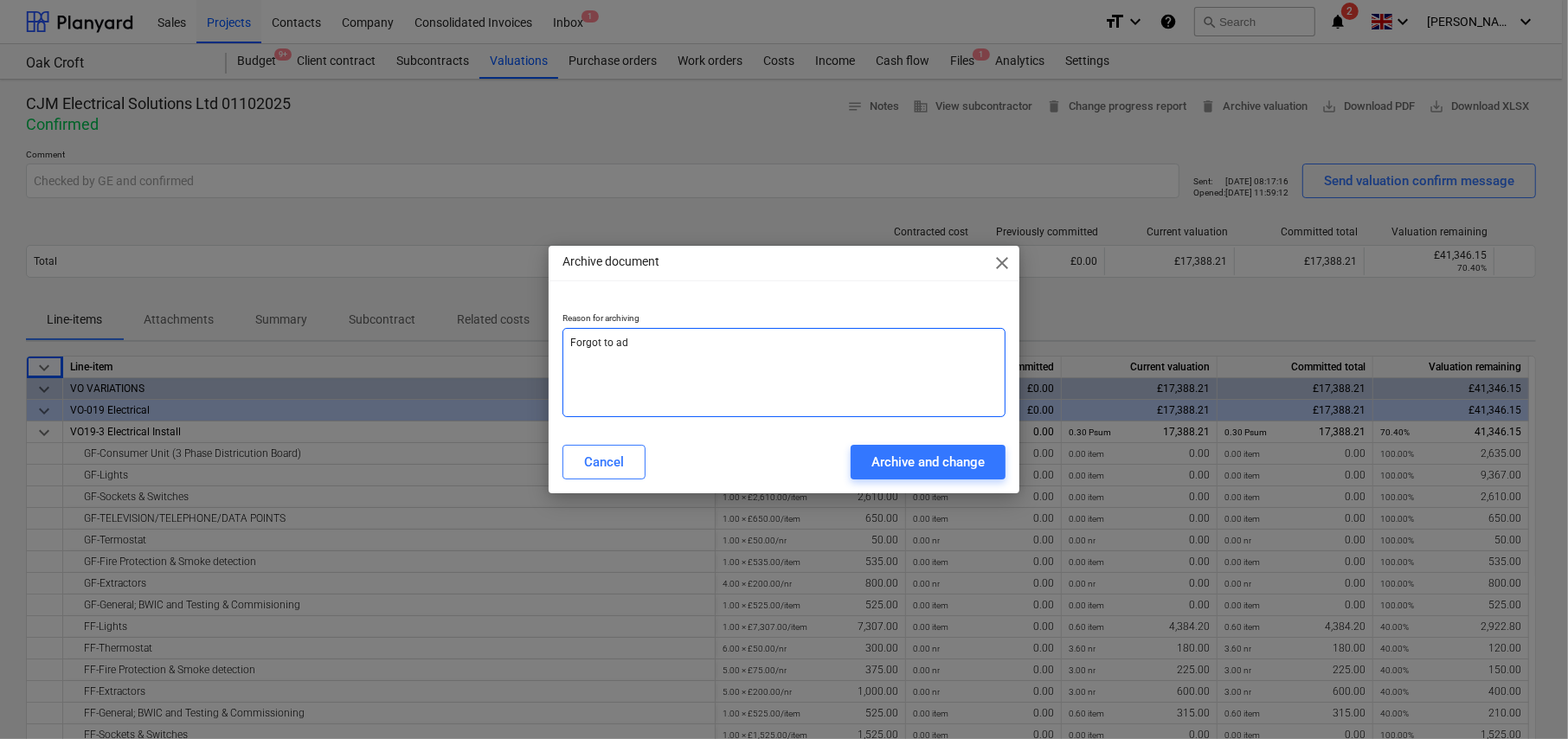
type textarea "x"
type textarea "Forgot to add"
type textarea "x"
type textarea "Forgot to add"
type textarea "x"
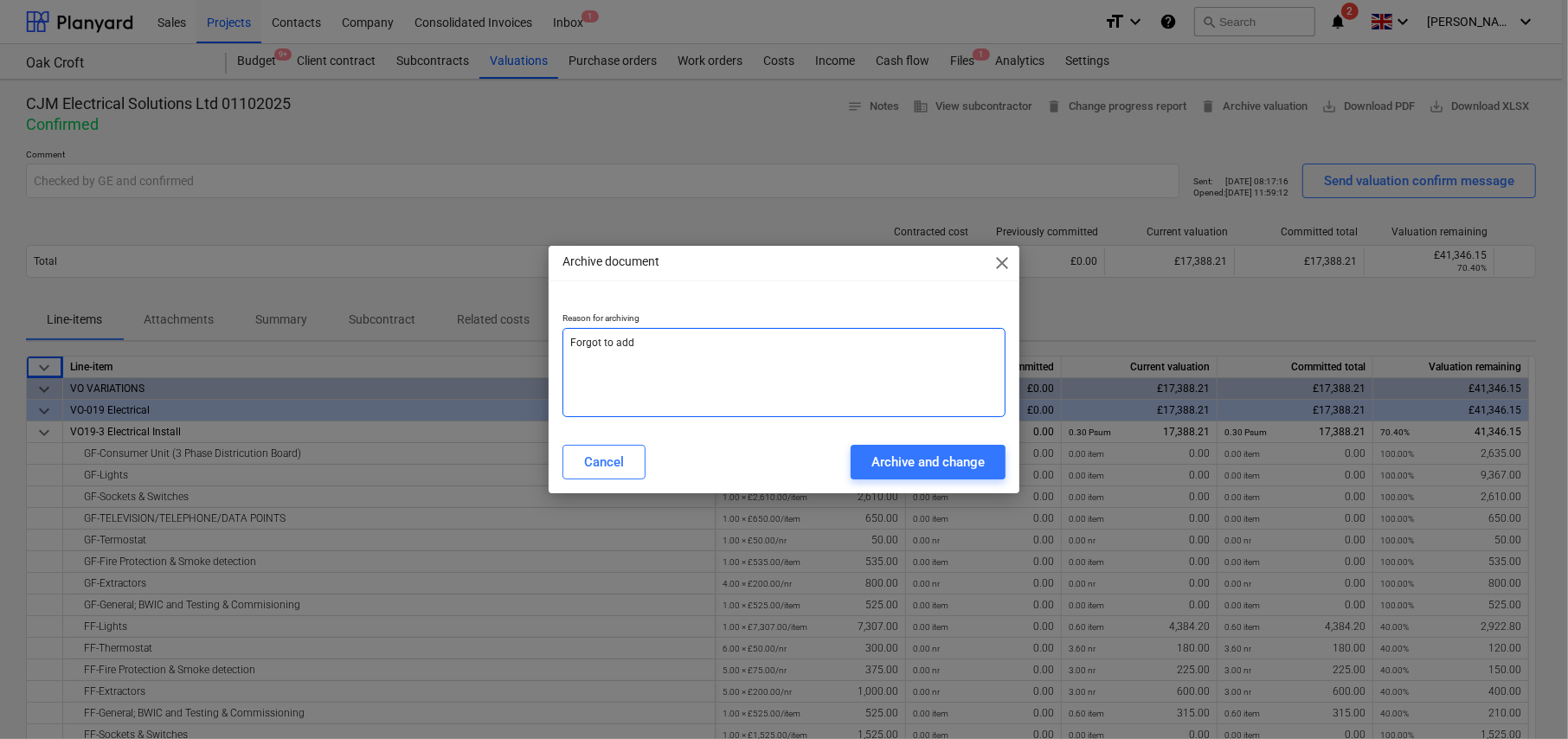
type textarea "Forgot to add P"
type textarea "x"
type textarea "Forgot to add Pr"
type textarea "x"
type textarea "Forgot to add Pre"
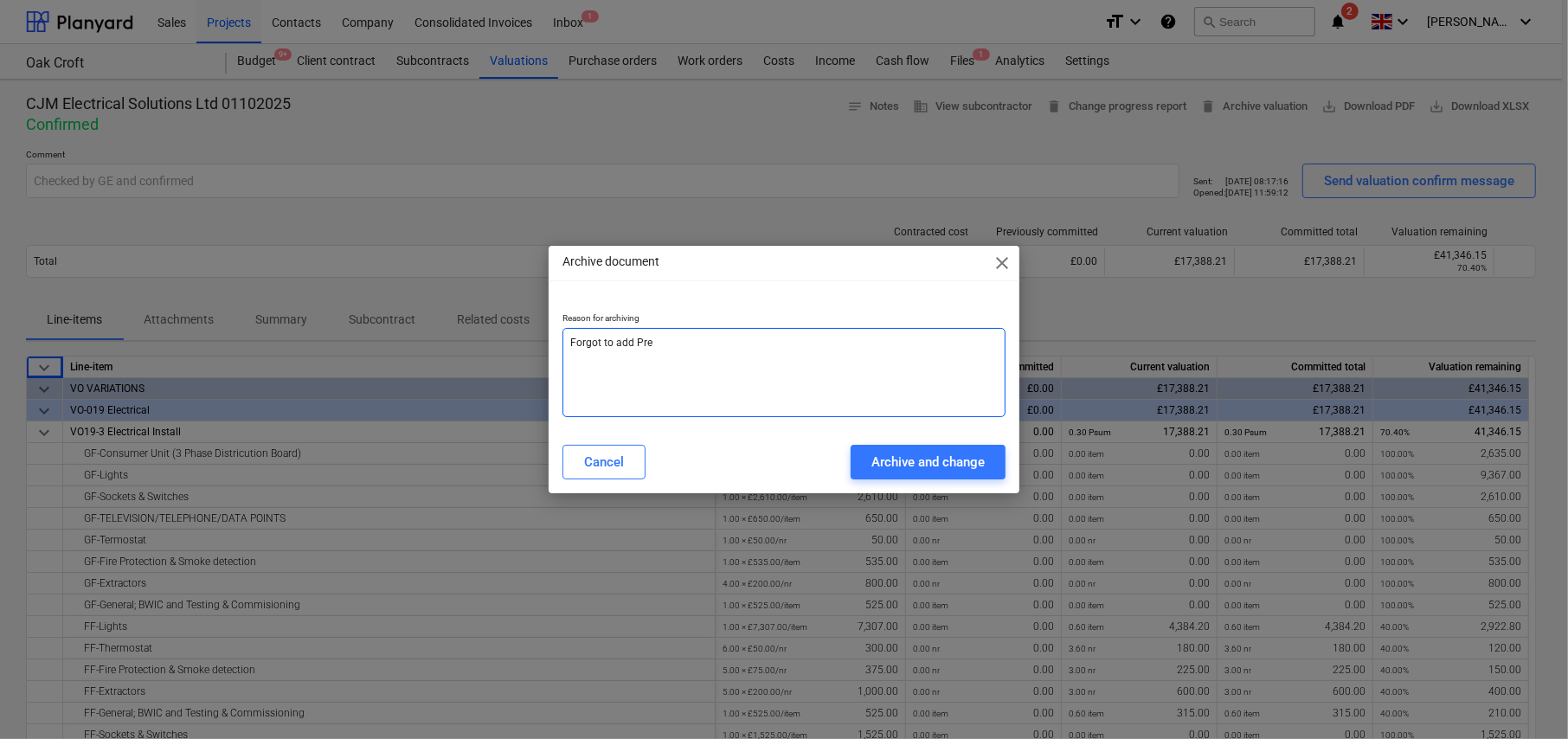
type textarea "x"
type textarea "Forgot to add Prep"
type textarea "x"
type textarea "Forgot to add Prepa"
type textarea "x"
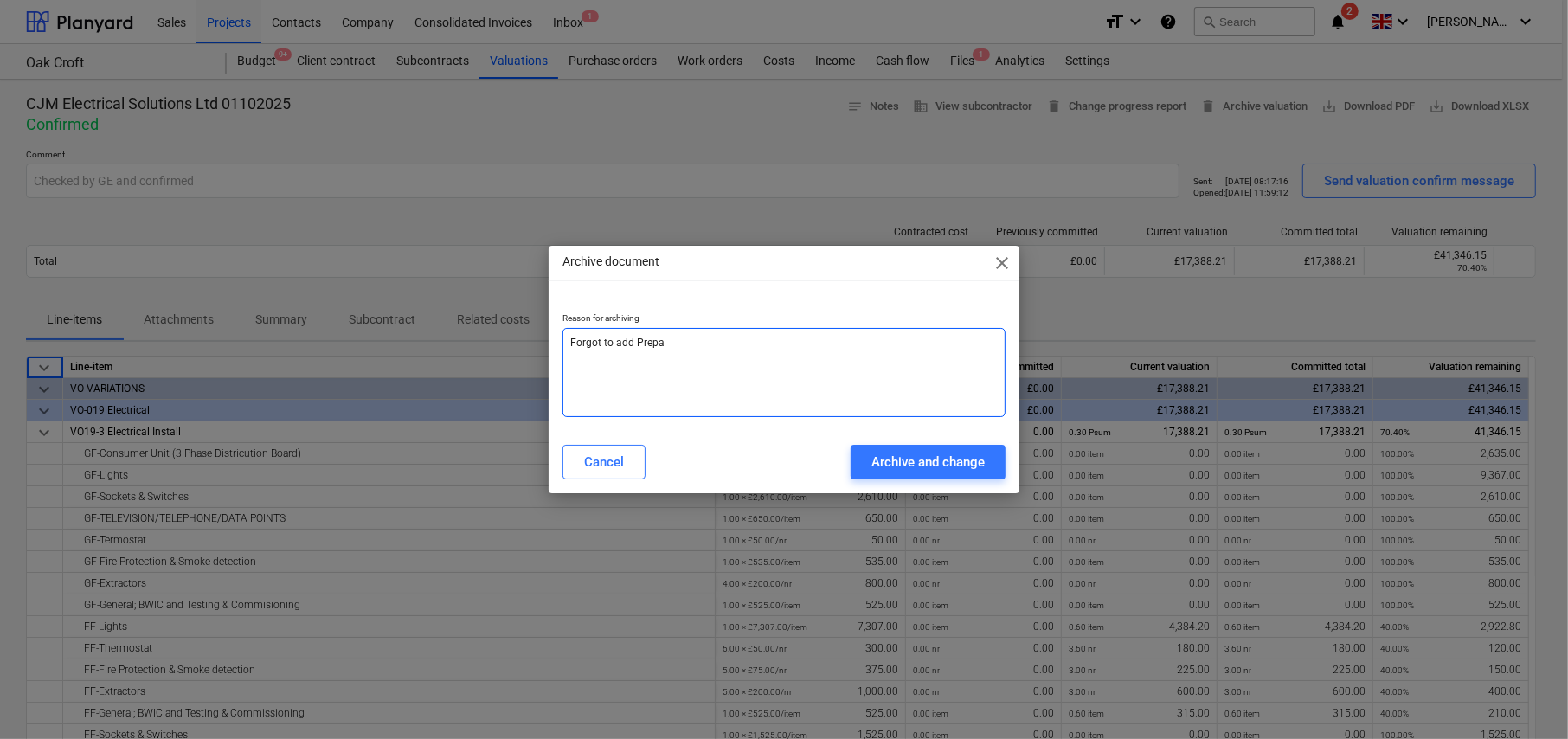
type textarea "Forgot to add Prepay"
type textarea "x"
type textarea "Forgot to add Prepaym"
type textarea "x"
type textarea "Forgot to add Prepayme"
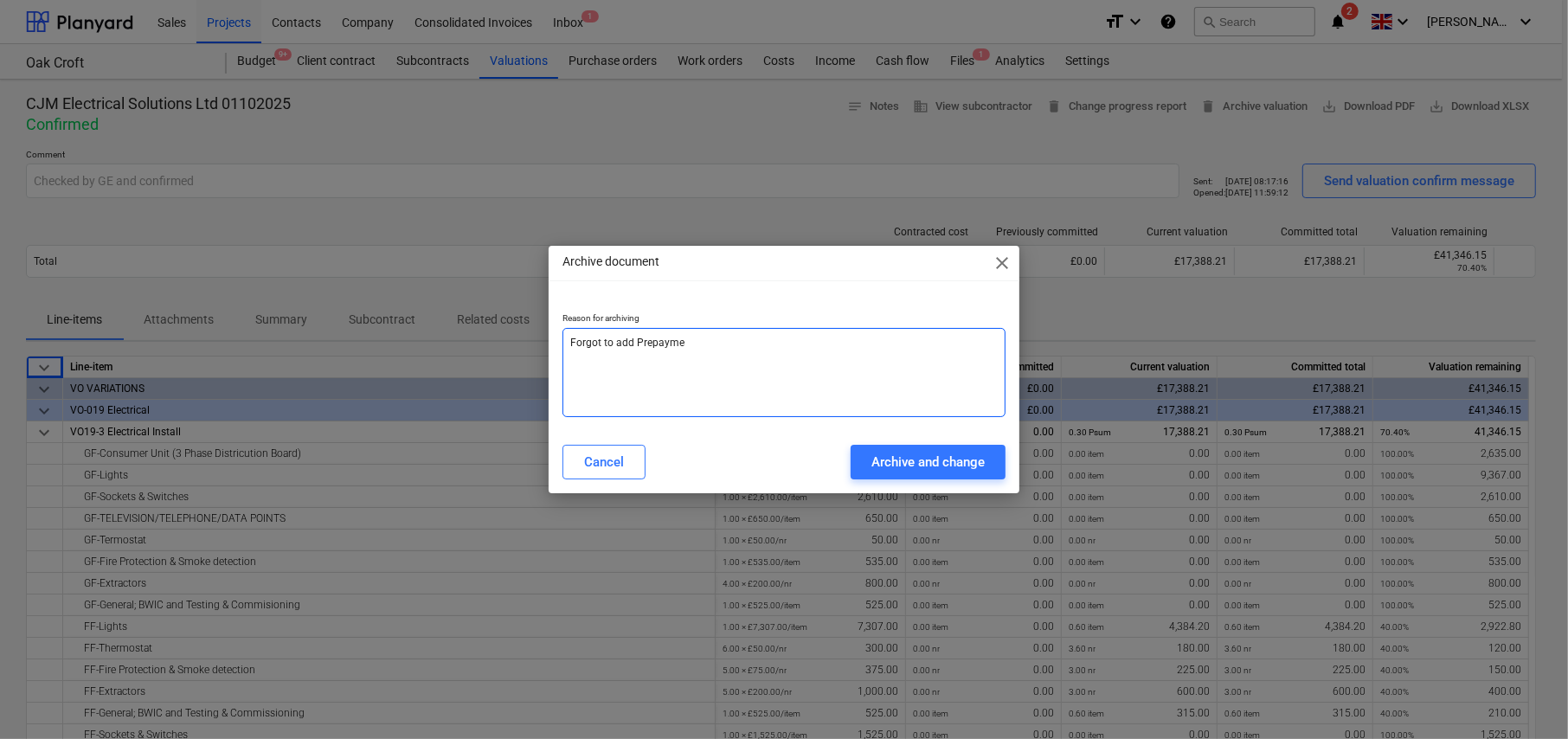
type textarea "x"
type textarea "Forgot to add Prepaymen"
type textarea "x"
type textarea "Forgot to add Prepayment"
type textarea "x"
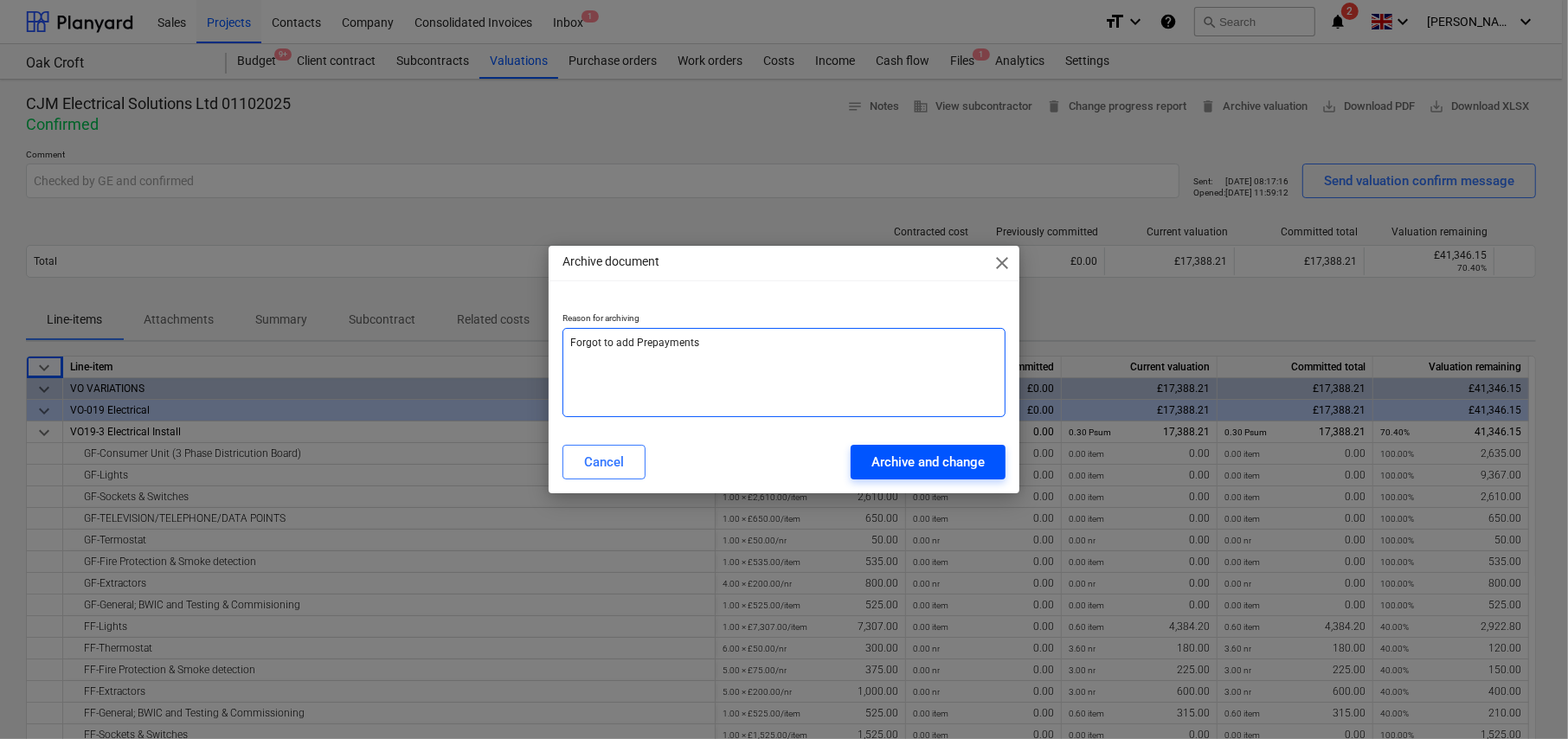
type textarea "Forgot to add Prepayments"
click at [899, 459] on div "Archive and change" at bounding box center [927, 463] width 113 height 23
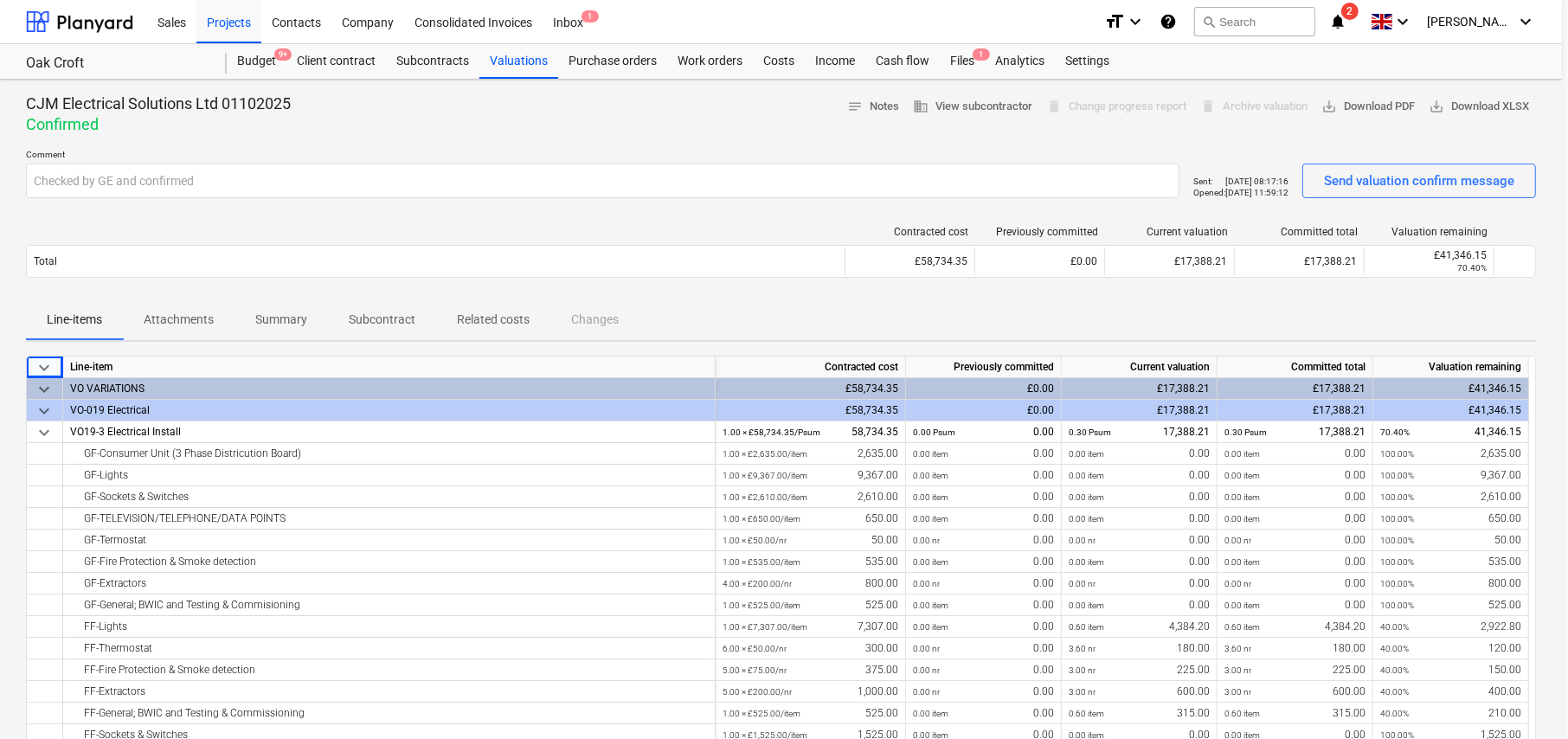
type textarea "x"
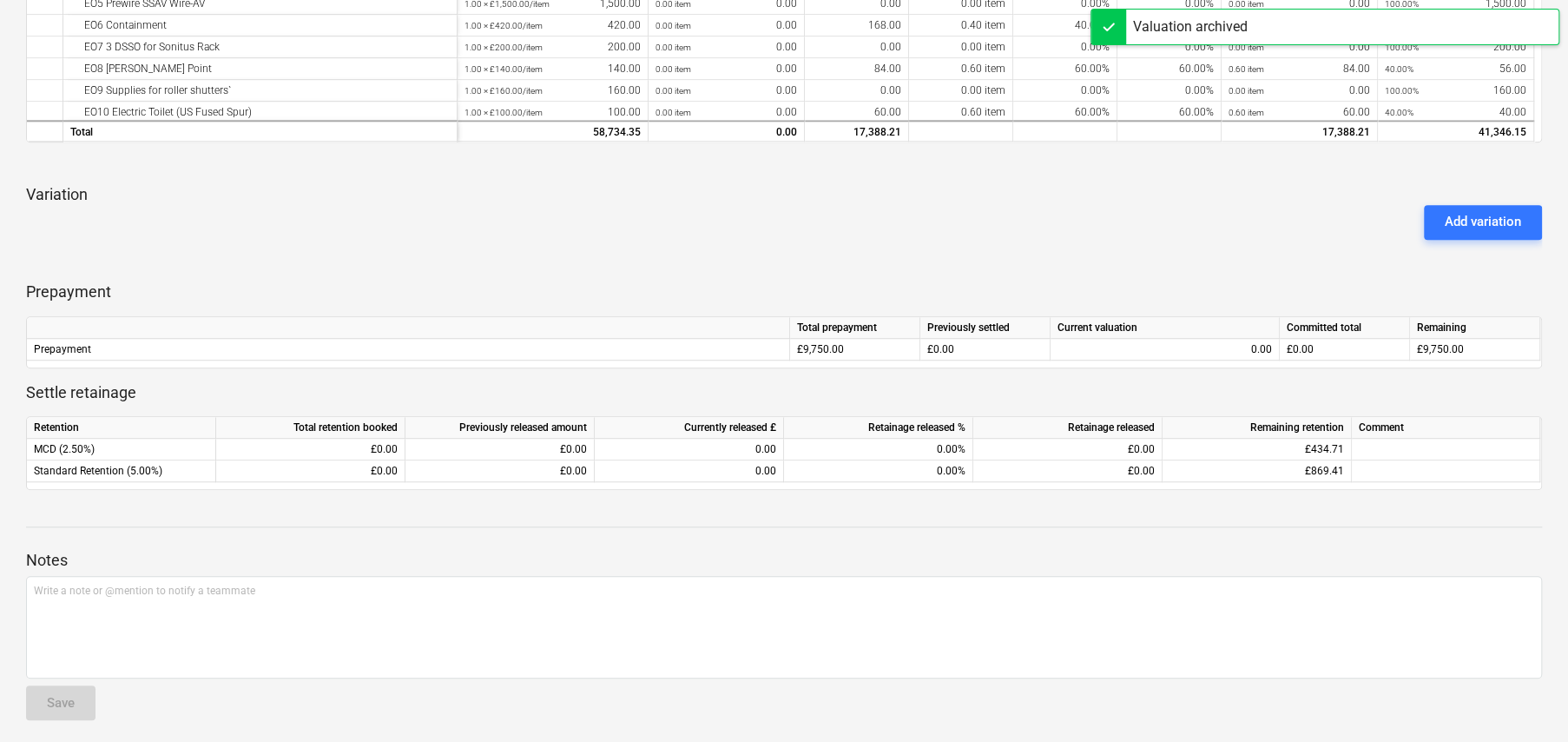
scroll to position [725, 0]
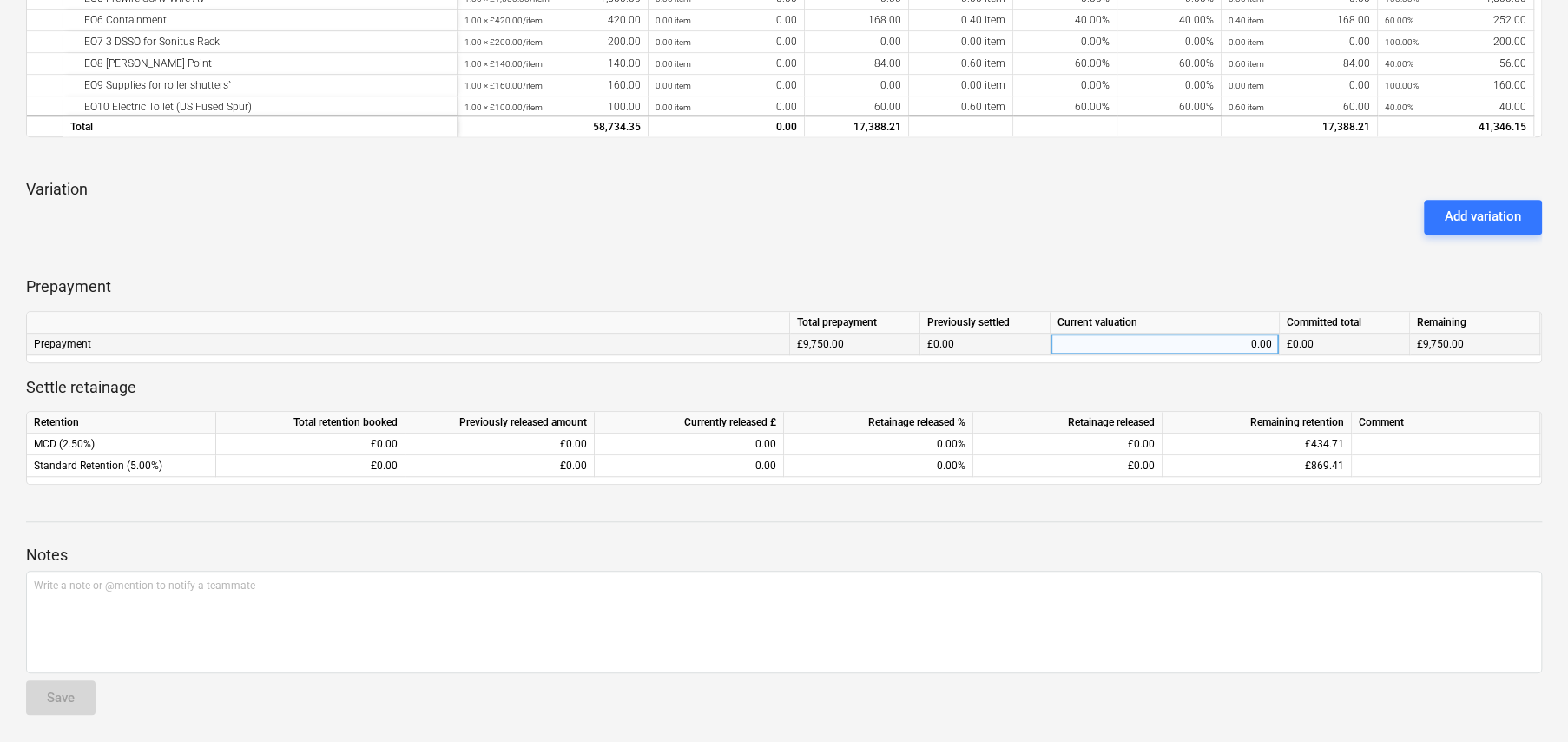
click at [1186, 340] on div "0.00" at bounding box center [1165, 344] width 214 height 22
type input "9750"
click at [1256, 249] on div at bounding box center [784, 256] width 1517 height 14
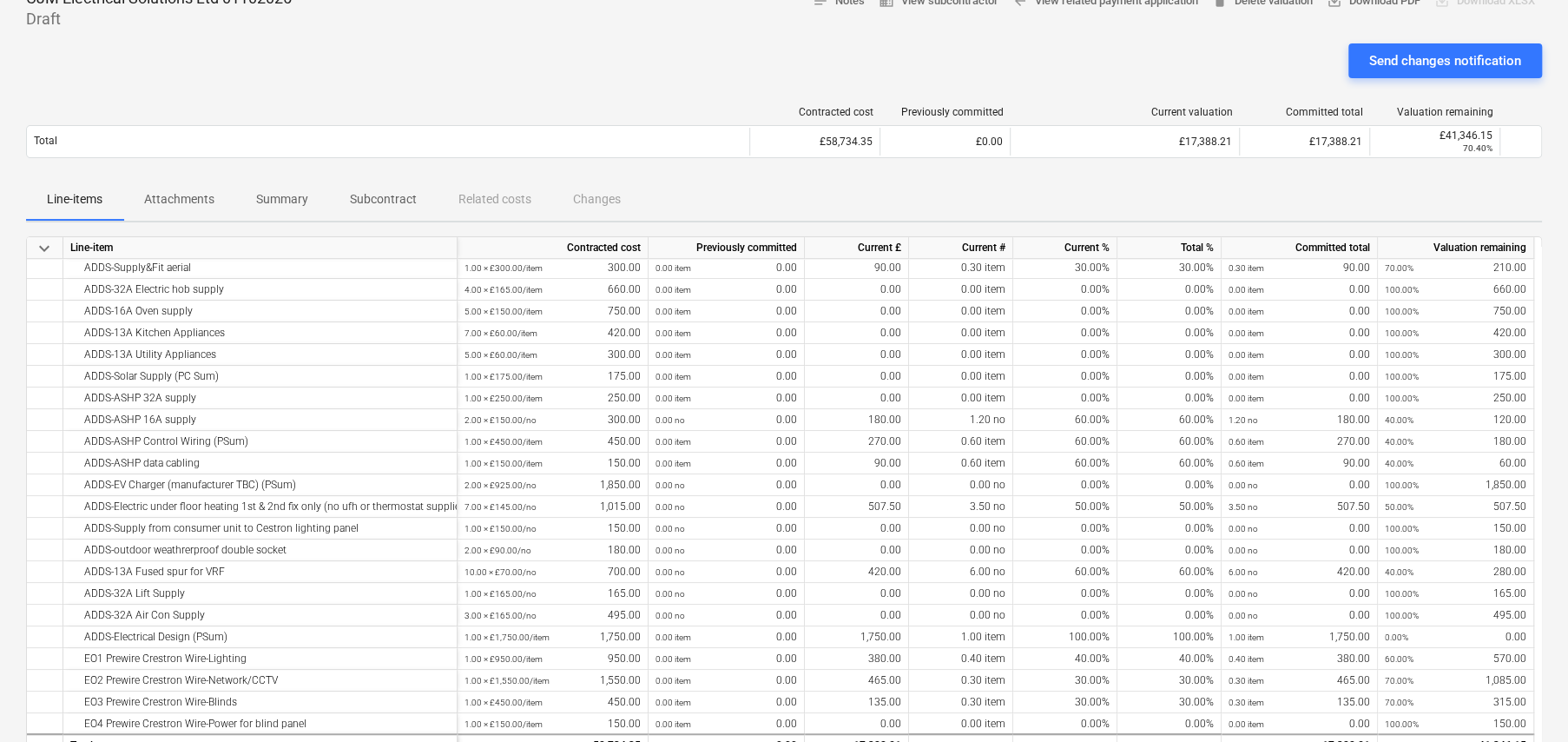
scroll to position [0, 0]
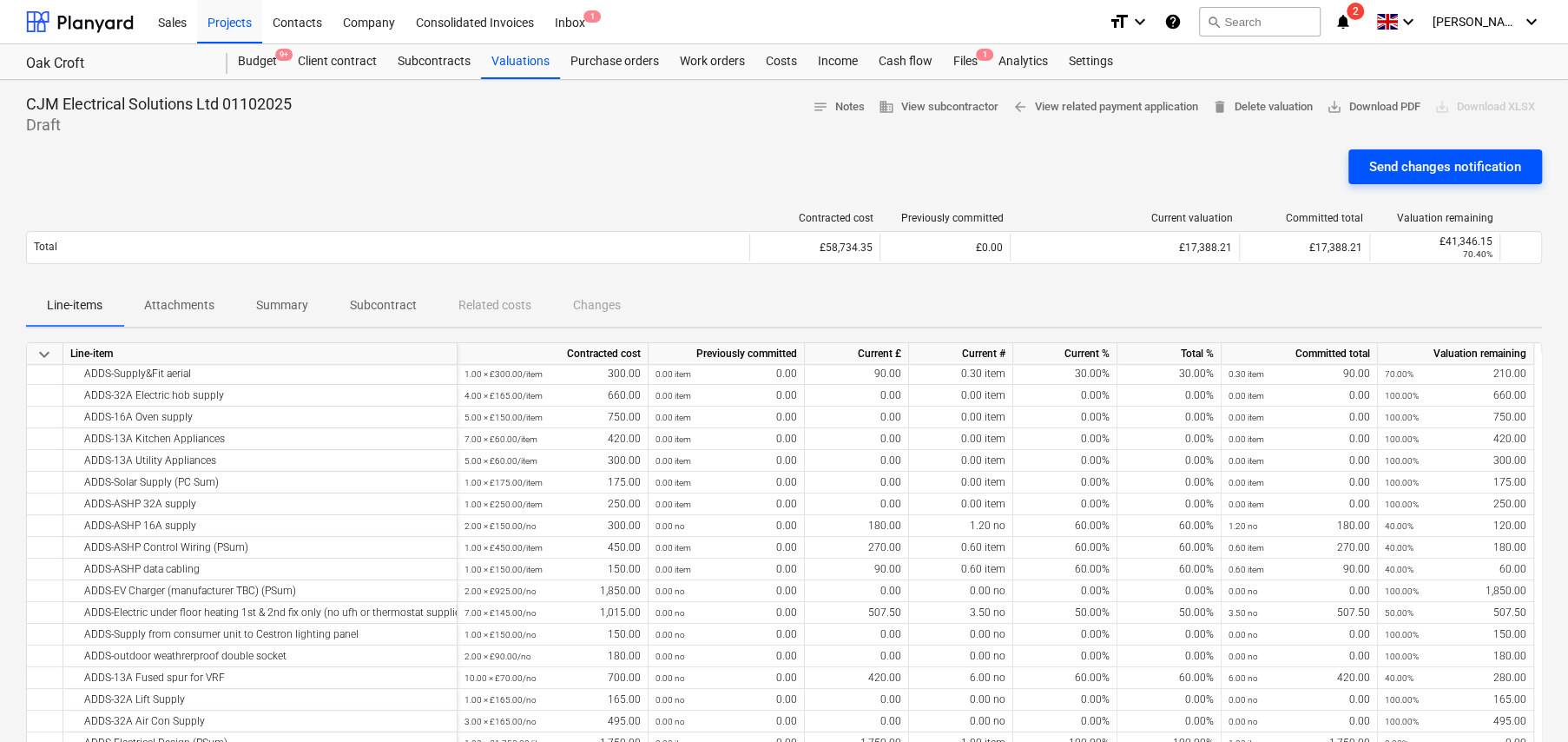
click at [1409, 171] on div "Send changes notification" at bounding box center [1445, 167] width 152 height 23
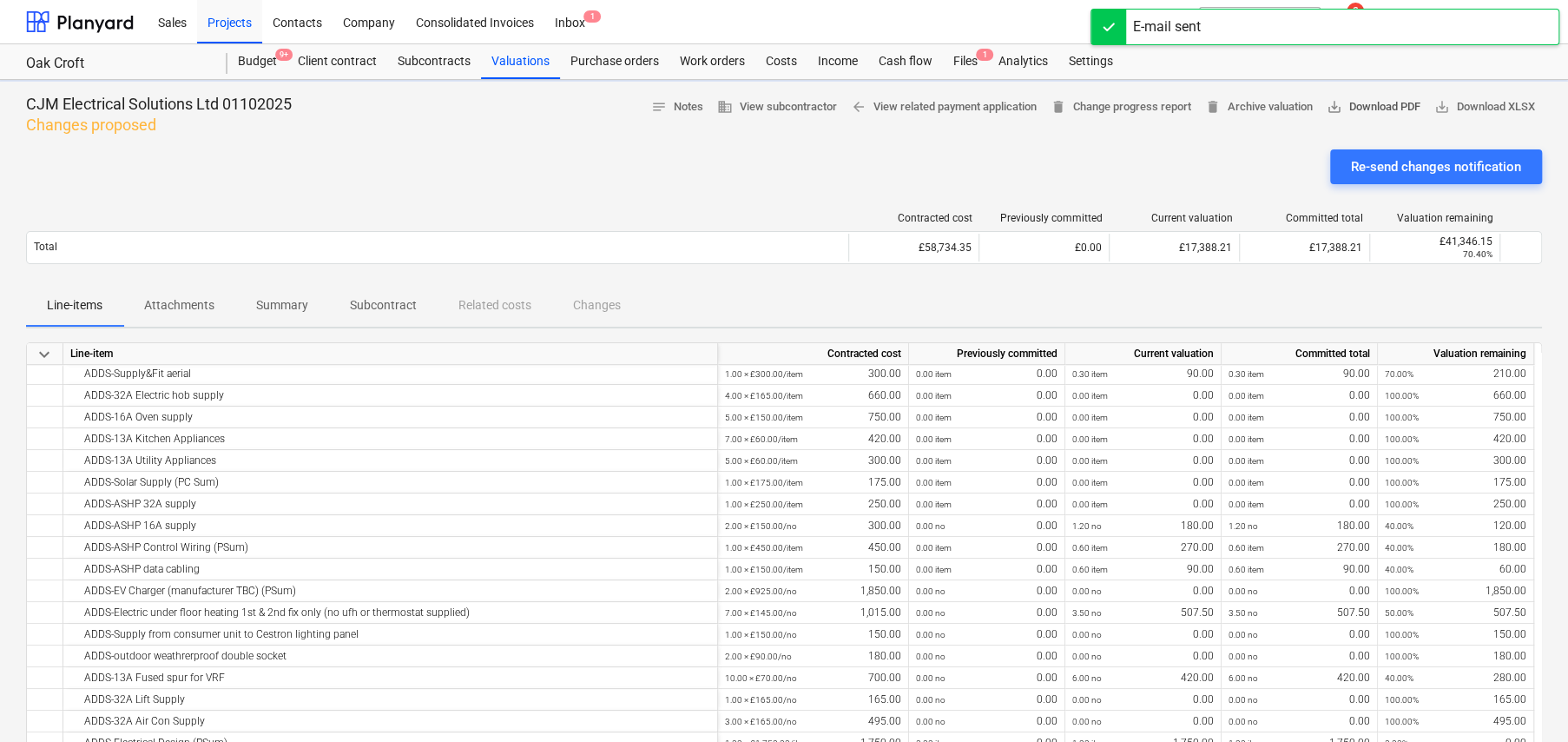
click at [1352, 109] on span "save_alt Download PDF" at bounding box center [1374, 107] width 93 height 20
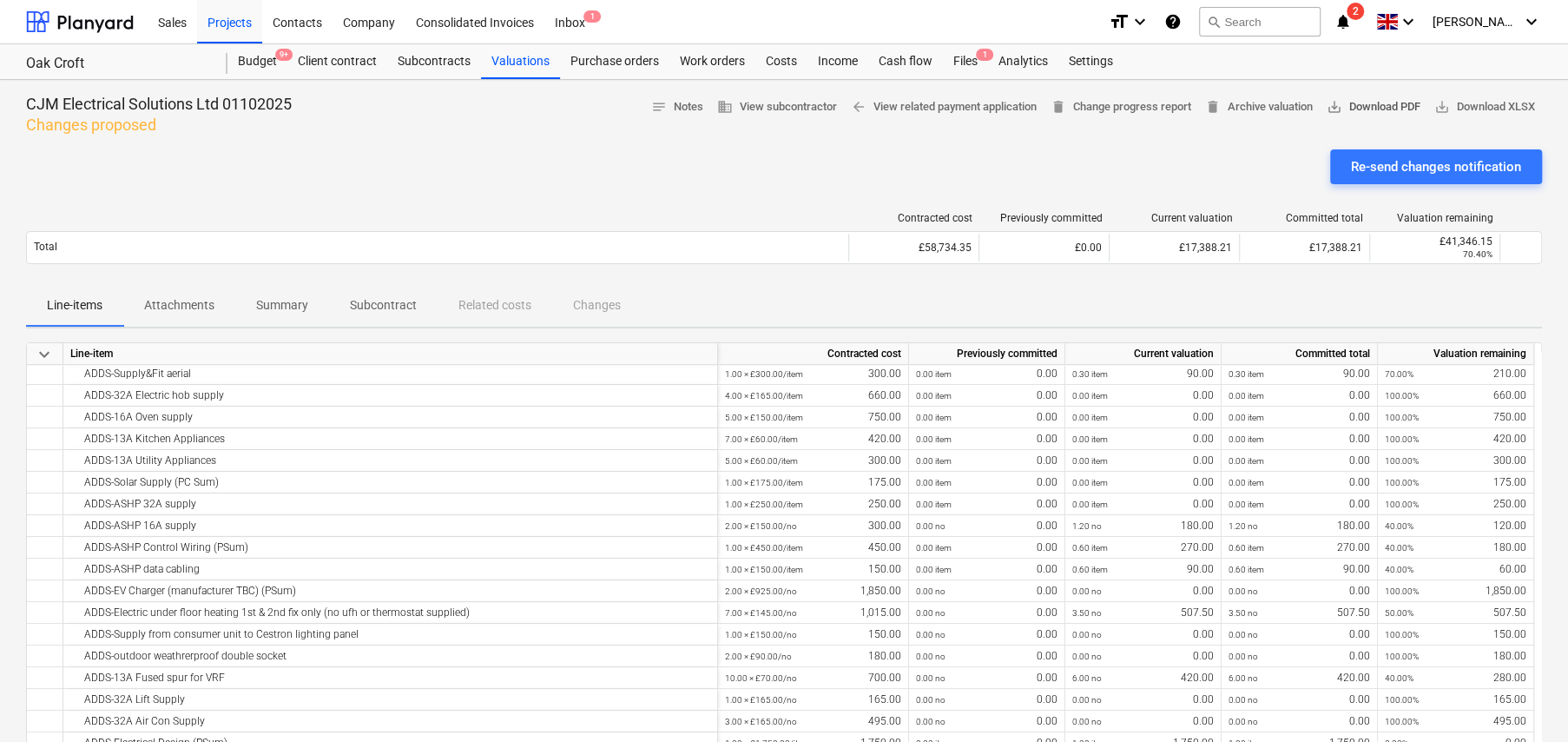
click at [1334, 106] on span "save_alt" at bounding box center [1334, 107] width 15 height 15
